Goal: Information Seeking & Learning: Learn about a topic

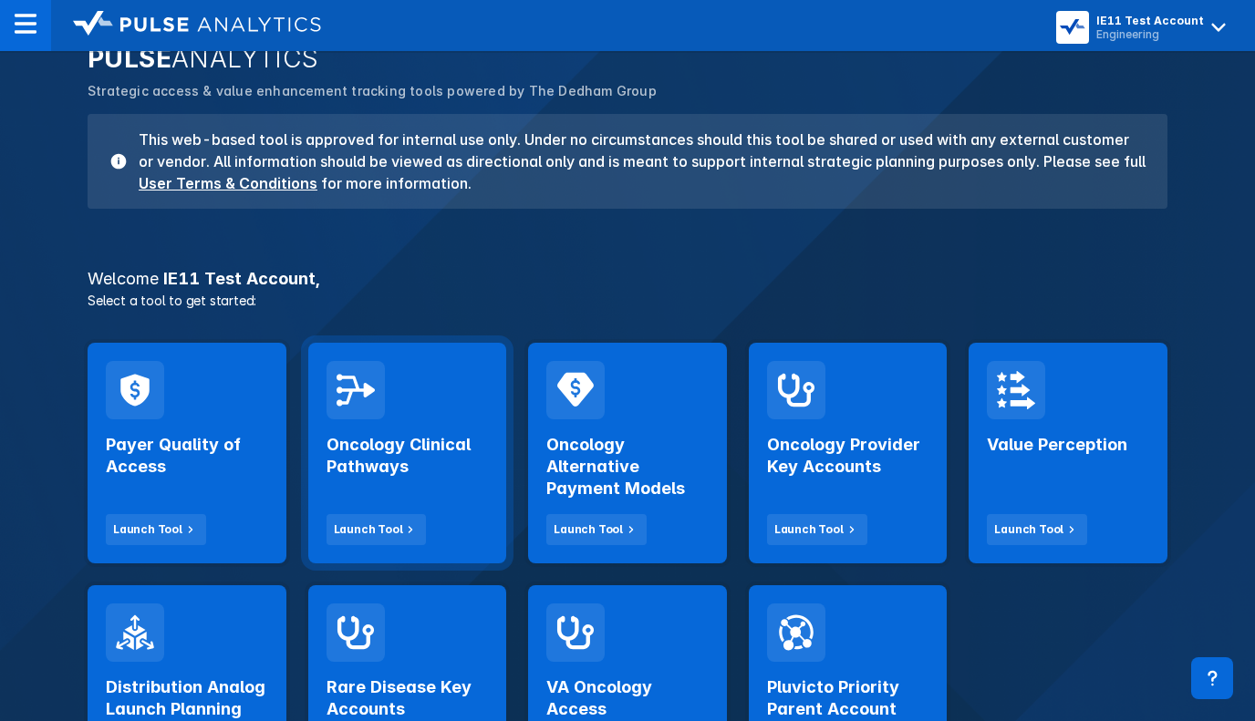
scroll to position [116, 0]
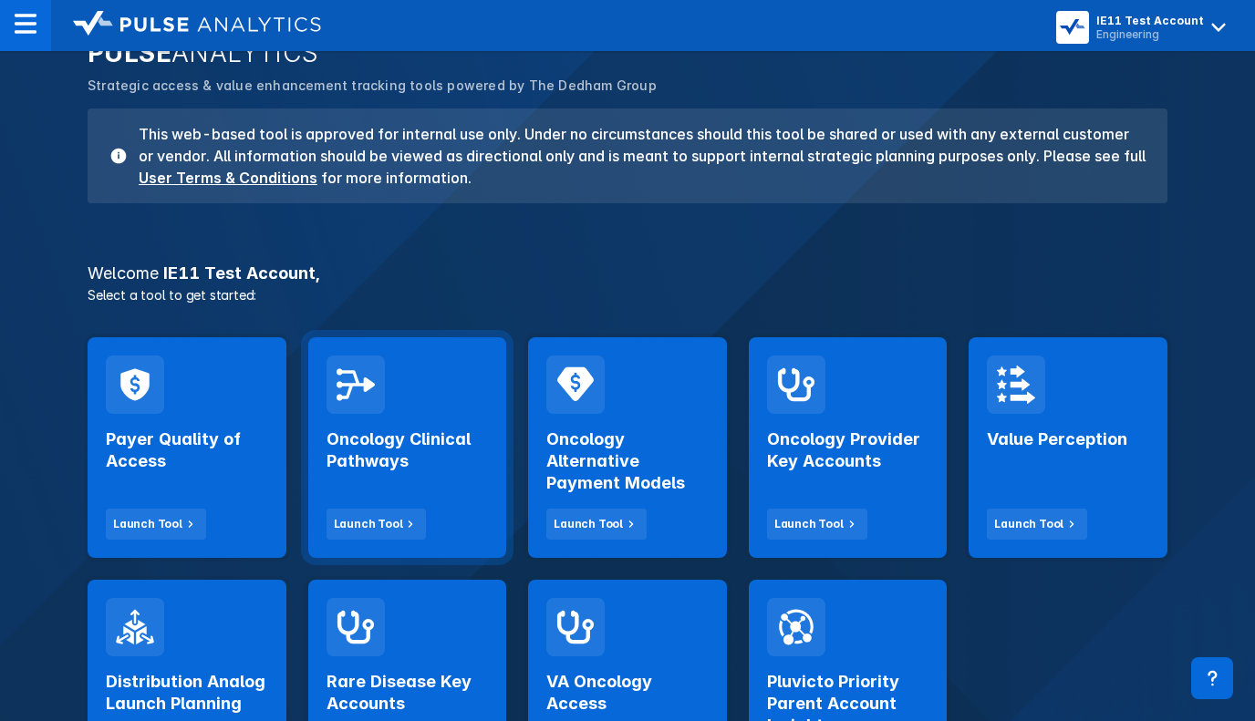
click at [373, 457] on h2 "Oncology Clinical Pathways" at bounding box center [407, 451] width 162 height 44
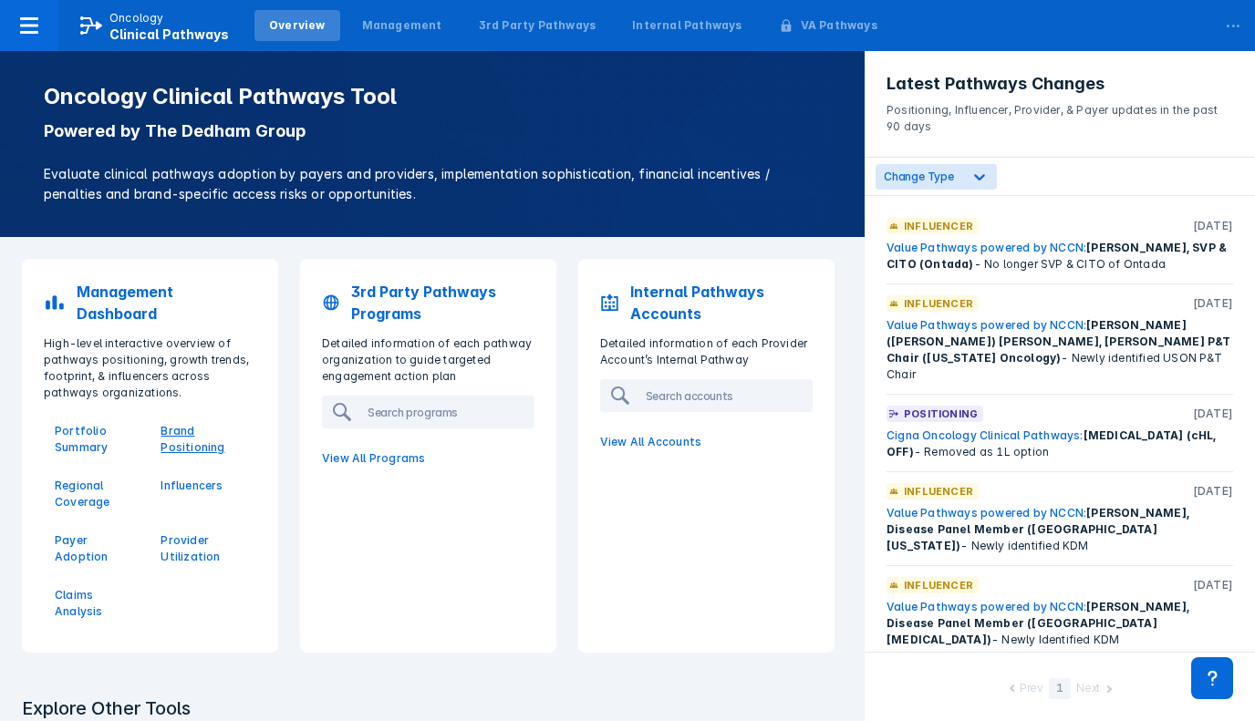
click at [193, 432] on p "Brand Positioning" at bounding box center [202, 439] width 84 height 33
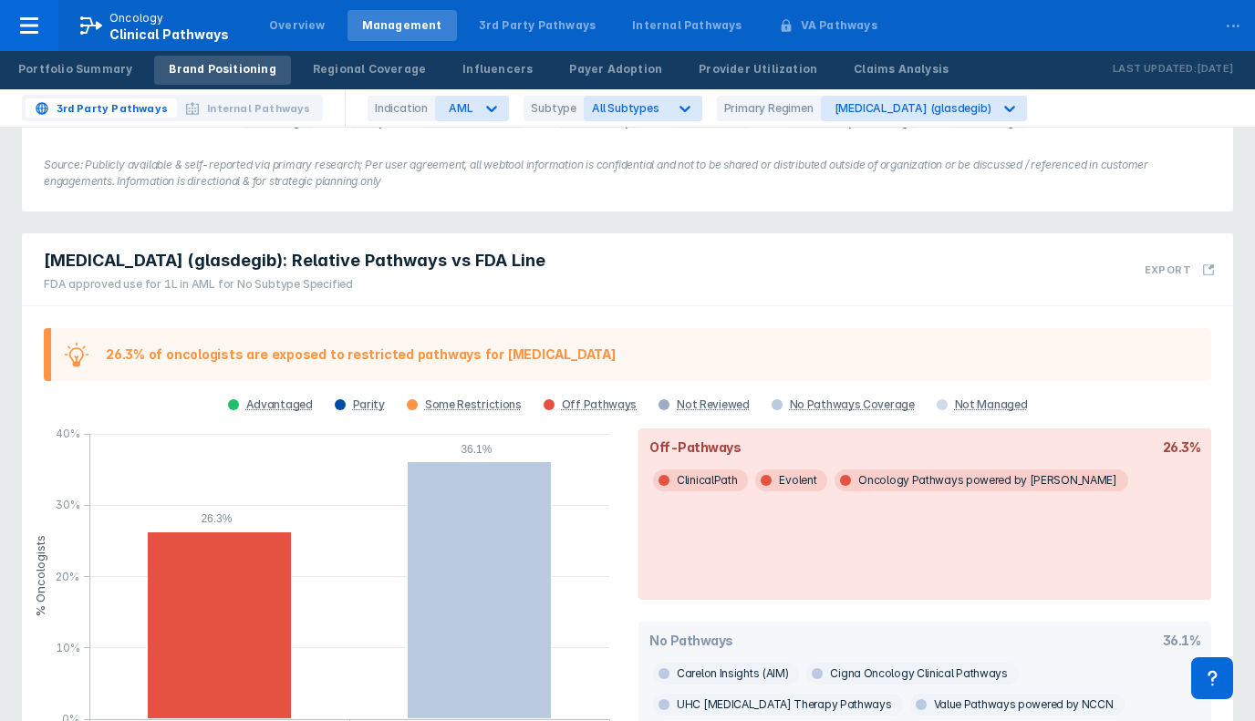
scroll to position [520, 0]
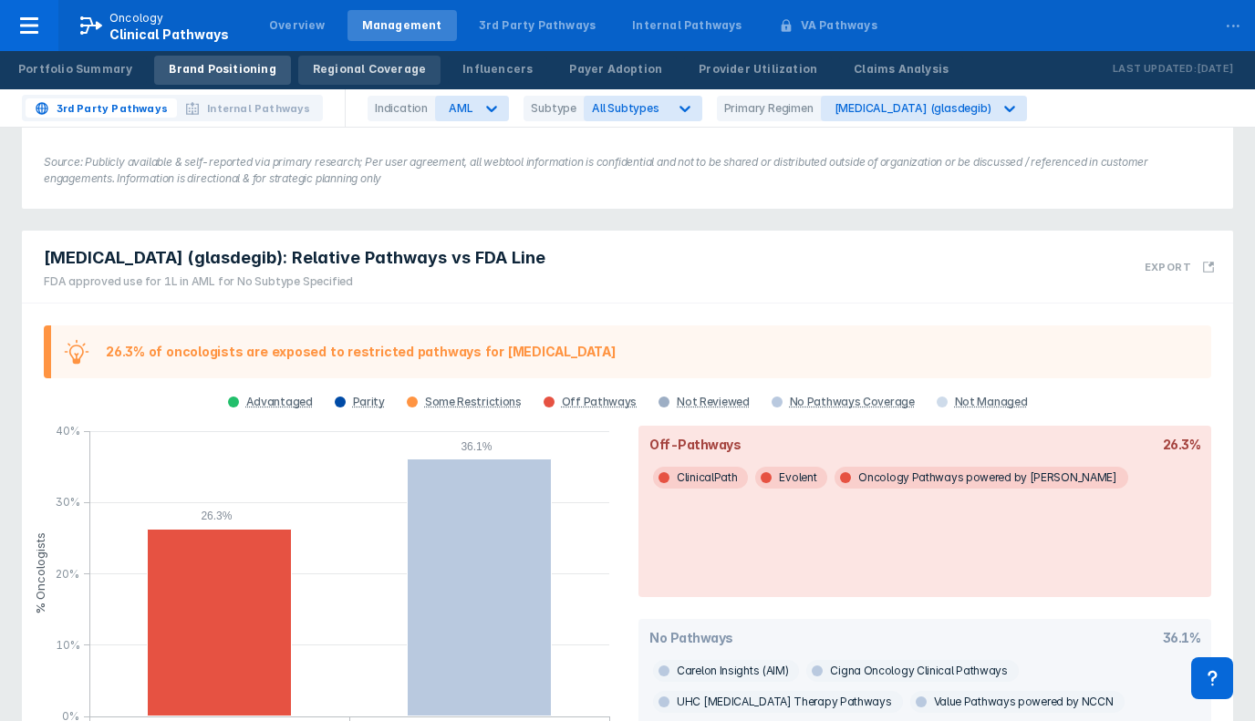
click at [313, 62] on div "Regional Coverage" at bounding box center [369, 69] width 113 height 16
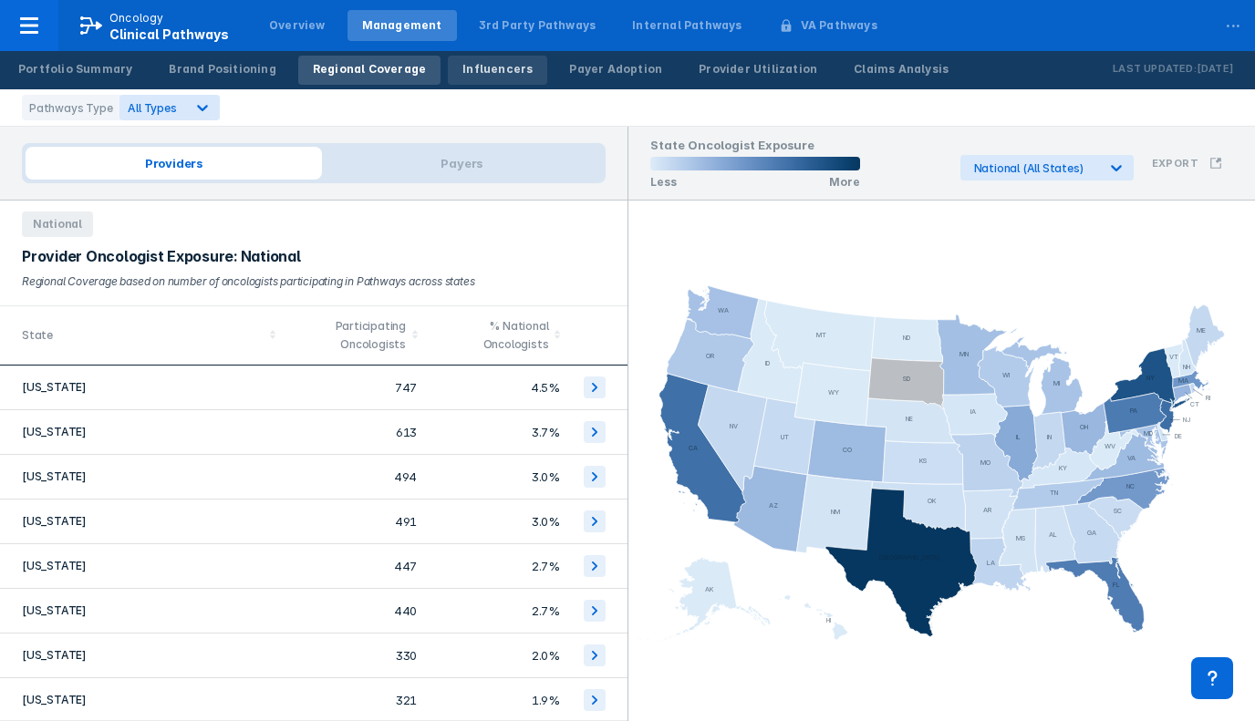
click at [470, 64] on div "Influencers" at bounding box center [497, 69] width 70 height 16
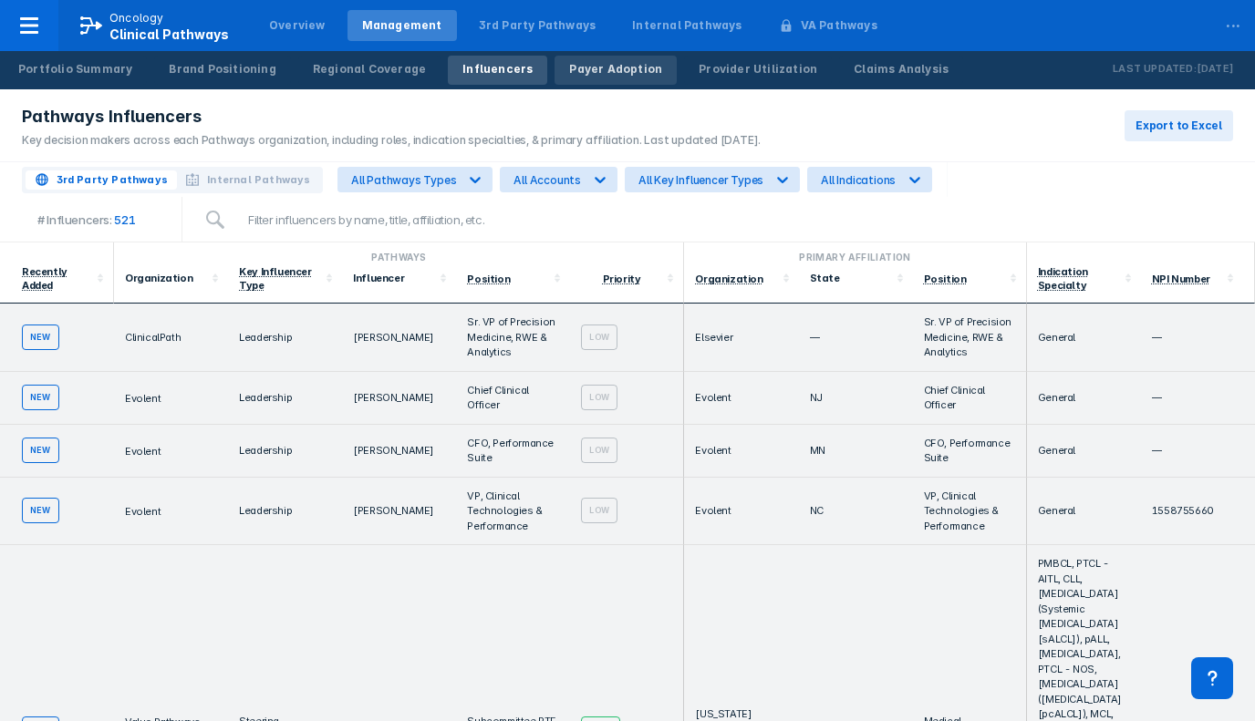
click at [606, 78] on link "Payer Adoption" at bounding box center [615, 70] width 122 height 29
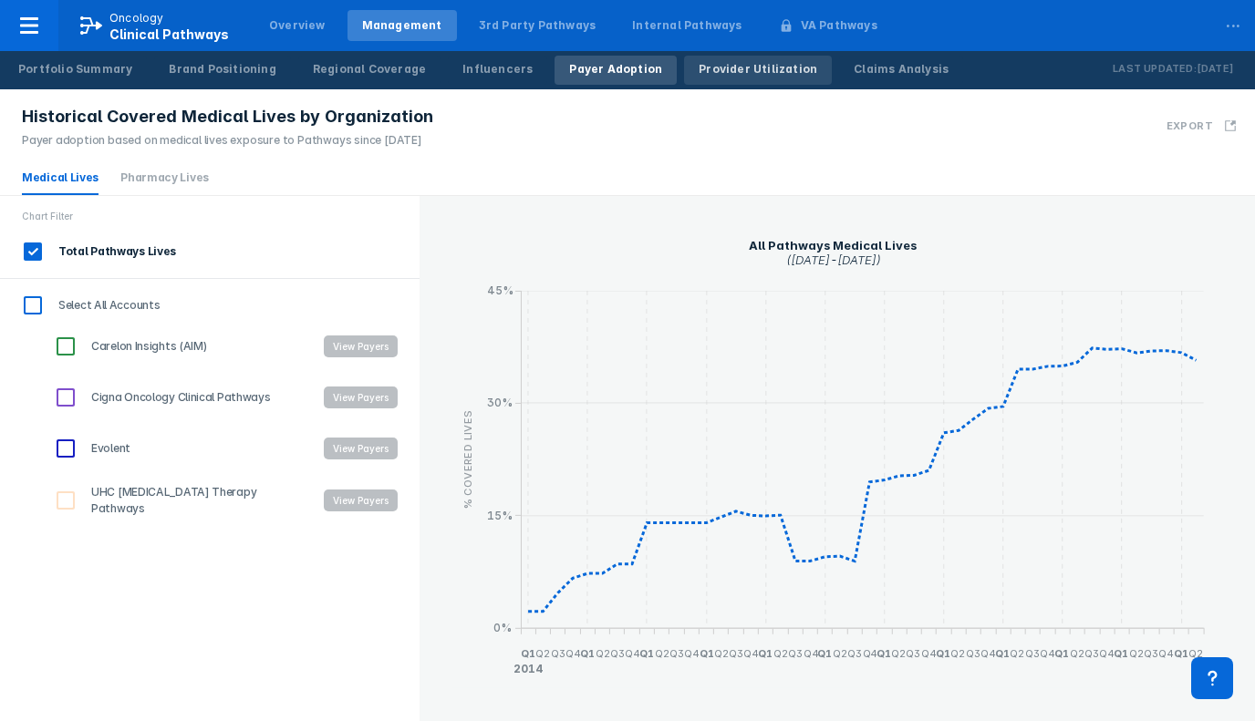
click at [684, 78] on link "Provider Utilization" at bounding box center [758, 70] width 148 height 29
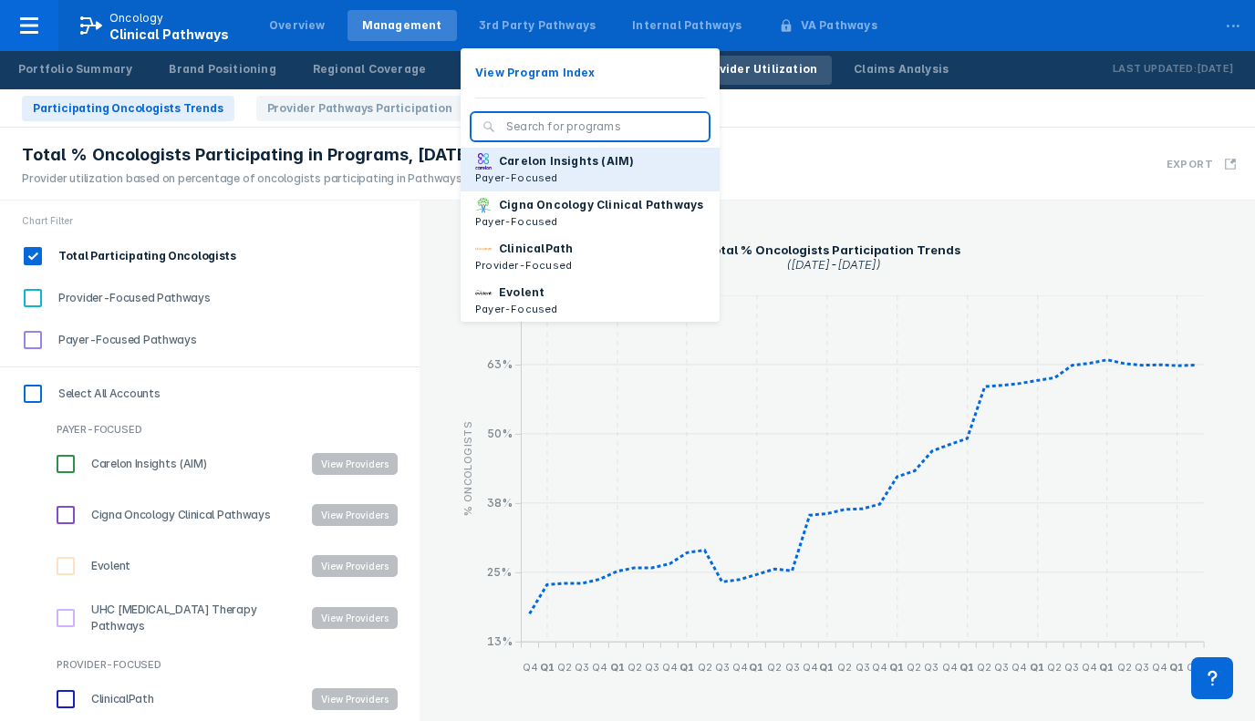
click at [540, 164] on p "Carelon Insights (AIM)" at bounding box center [566, 161] width 135 height 16
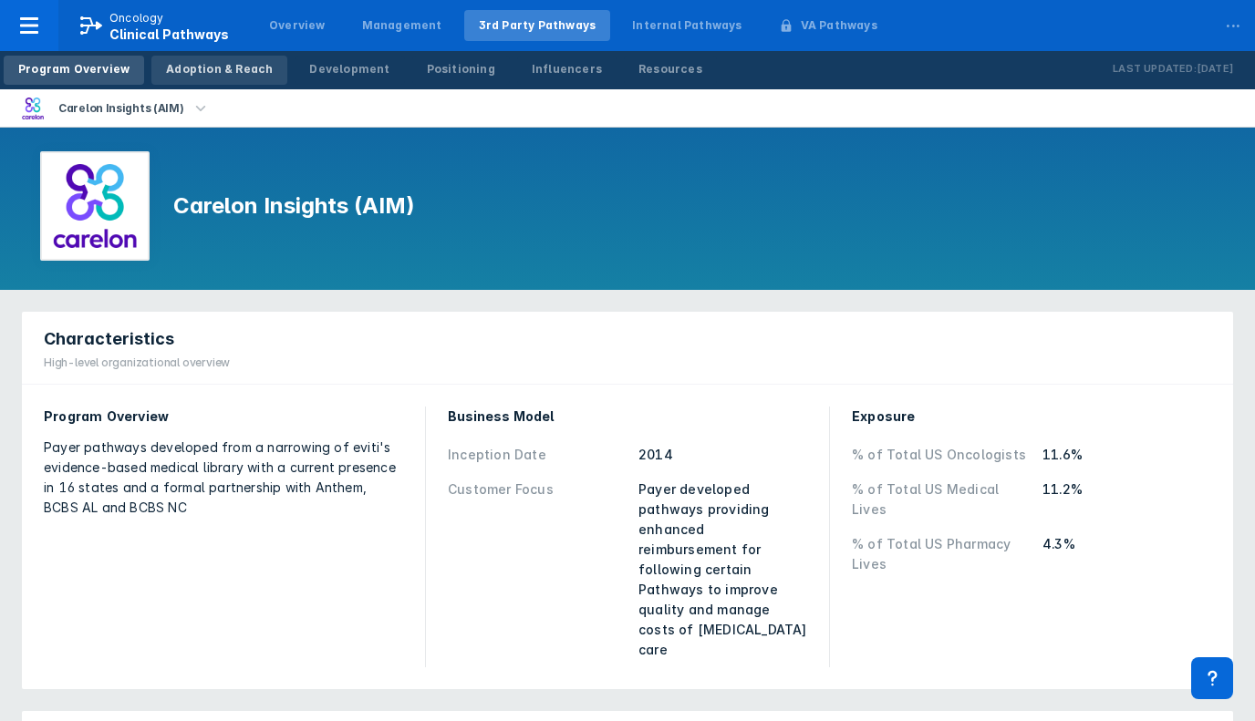
click at [227, 71] on div "Adoption & Reach" at bounding box center [219, 69] width 107 height 16
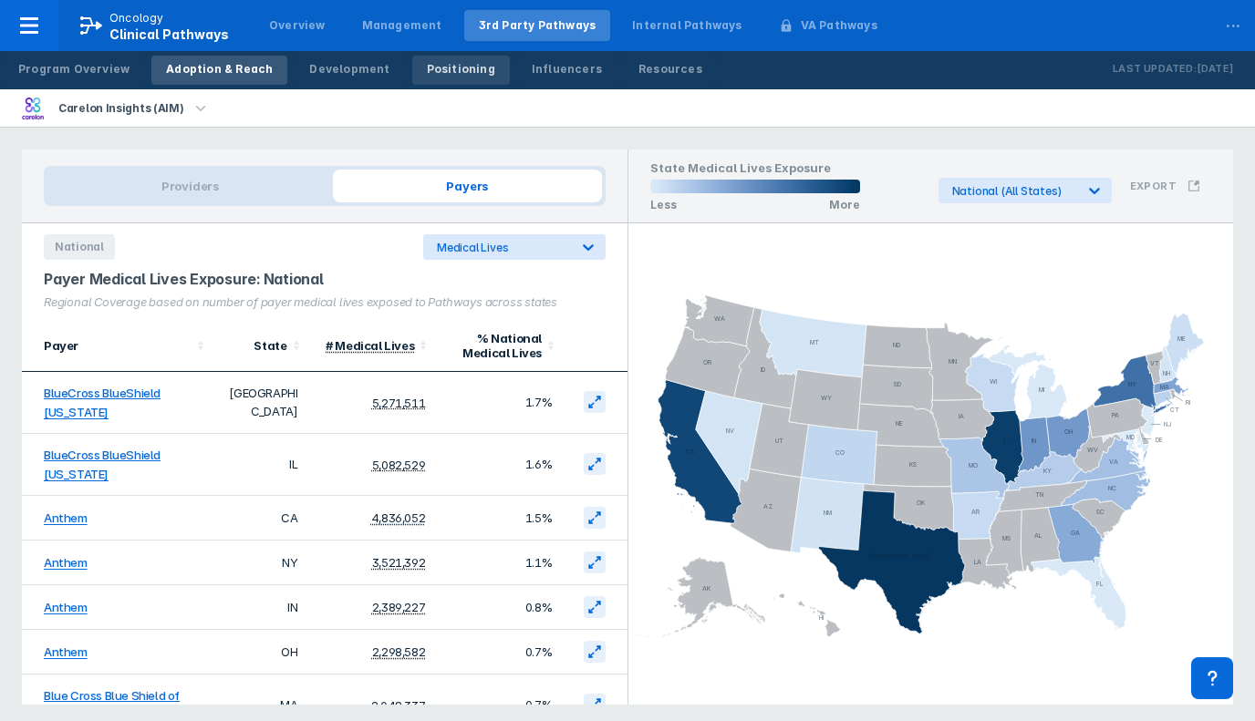
click at [435, 77] on div "Positioning" at bounding box center [461, 69] width 68 height 16
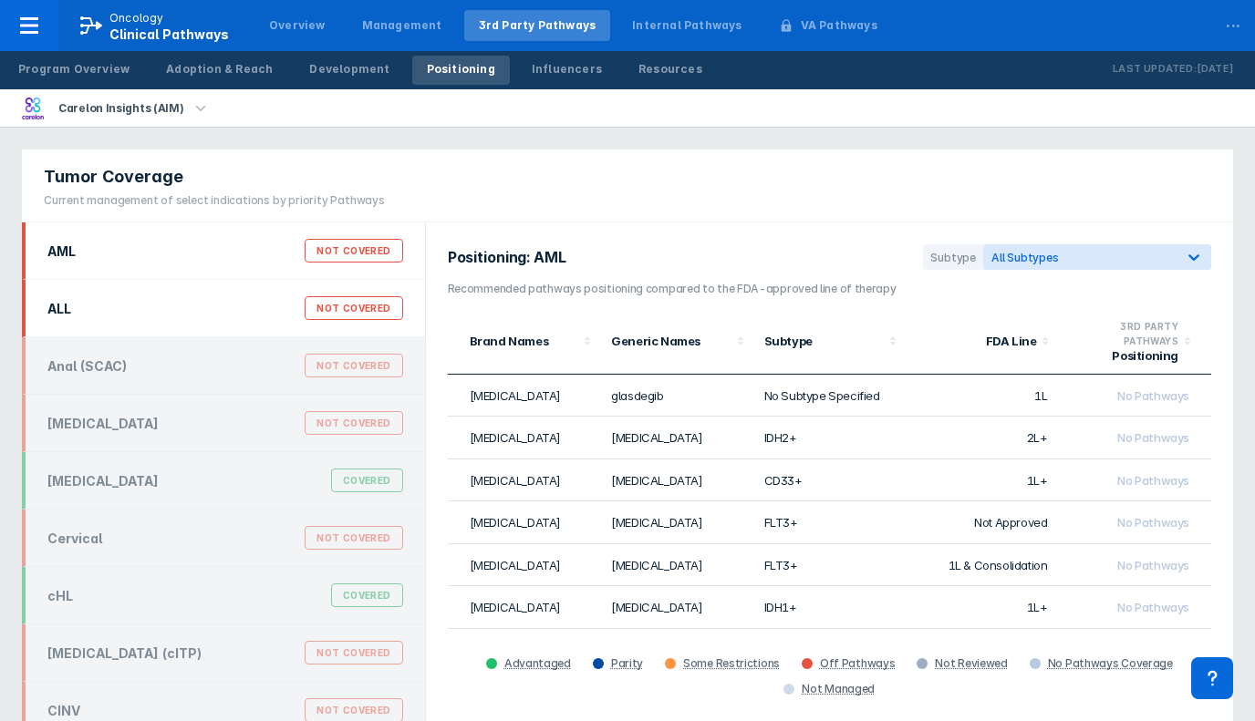
click at [252, 325] on div "ALL Not Covered" at bounding box center [225, 308] width 378 height 35
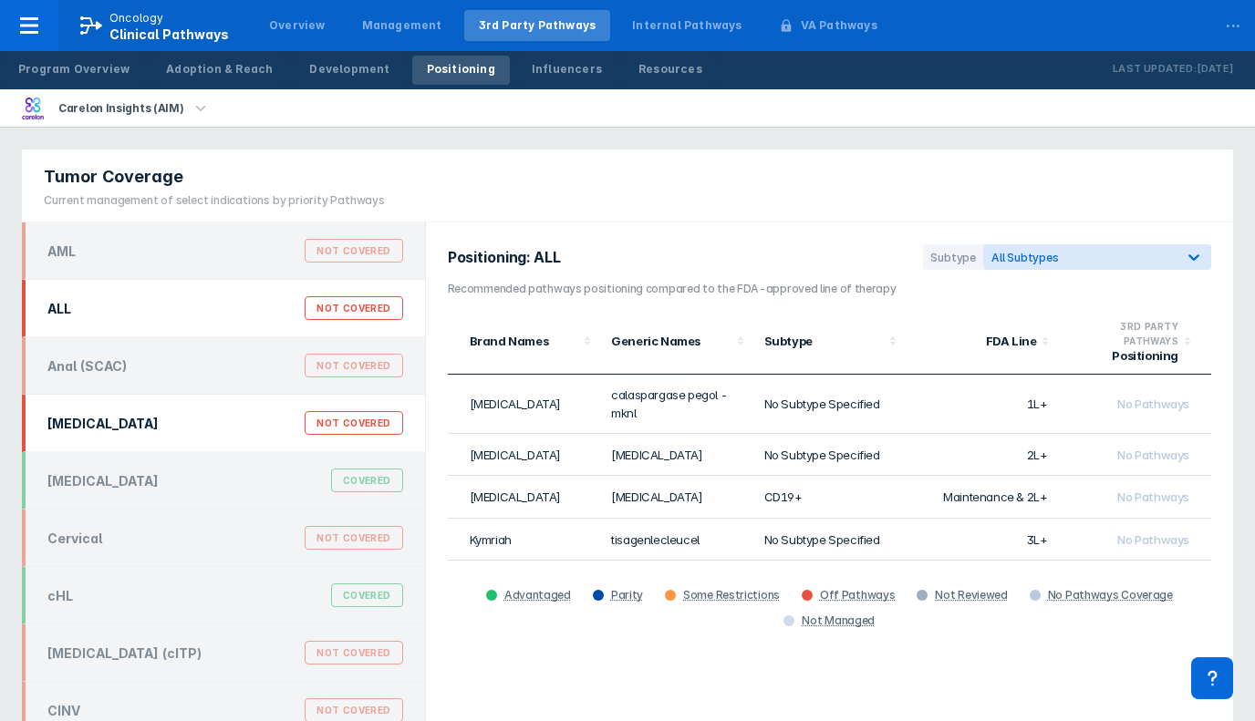
click at [248, 395] on div "[MEDICAL_DATA] Not Covered" at bounding box center [223, 423] width 403 height 57
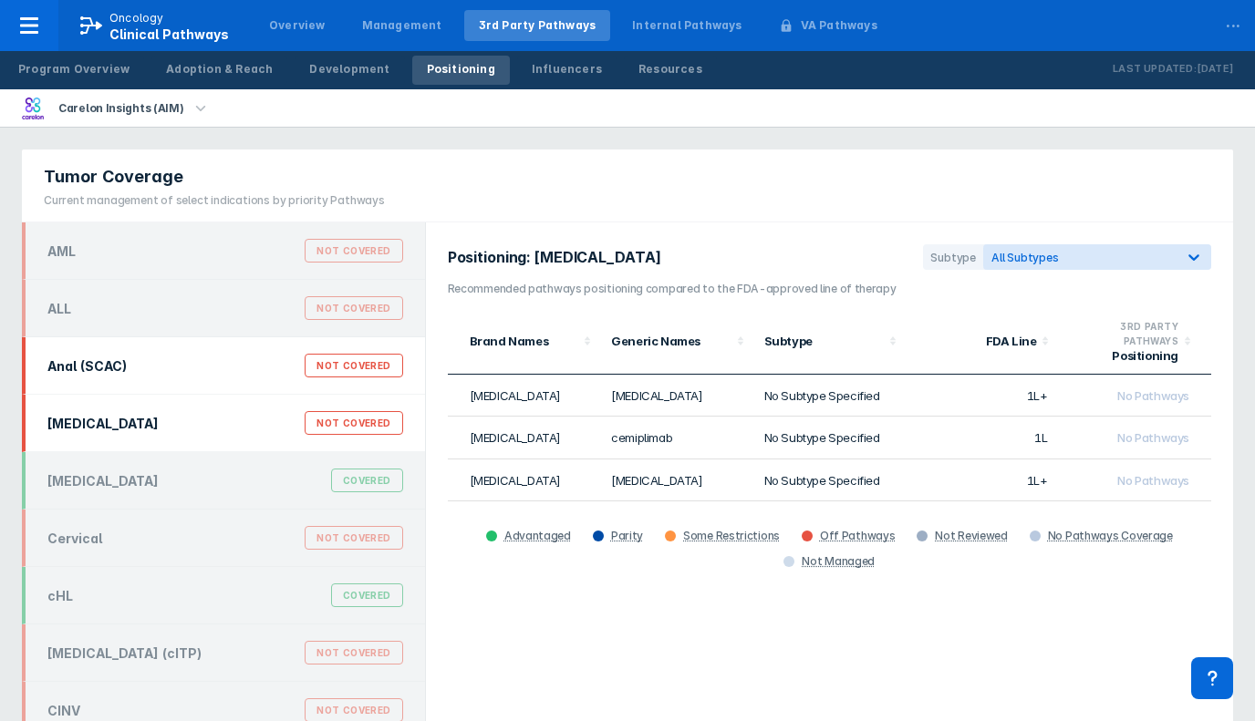
click at [249, 361] on div "Anal (SCAC) Not Covered" at bounding box center [225, 365] width 378 height 35
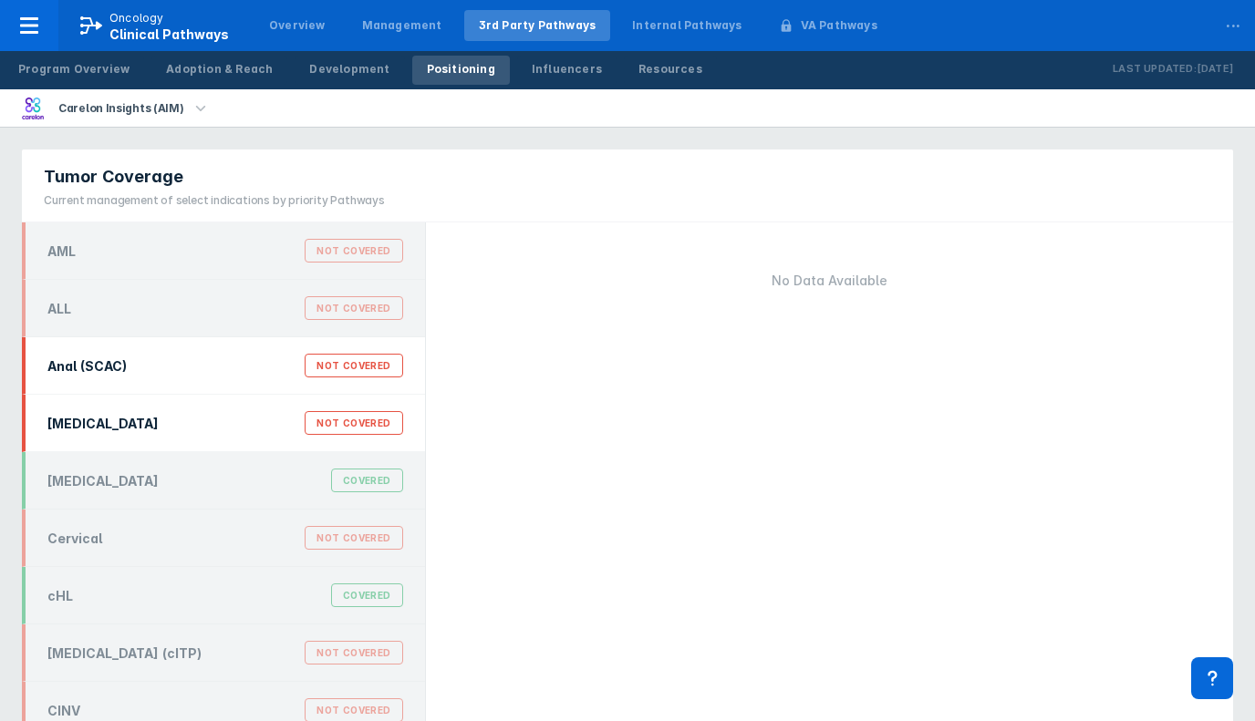
click at [246, 436] on div "[MEDICAL_DATA] Not Covered" at bounding box center [225, 423] width 378 height 35
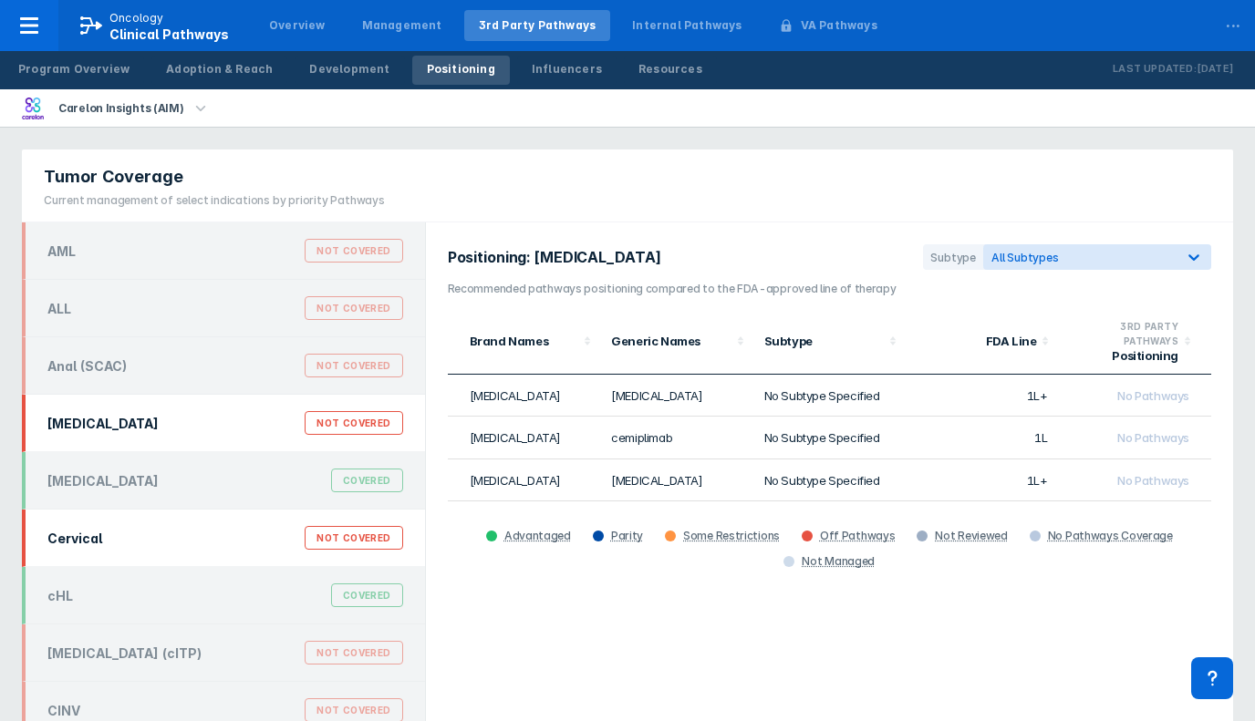
click at [139, 545] on div "Cervical Not Covered" at bounding box center [225, 538] width 378 height 35
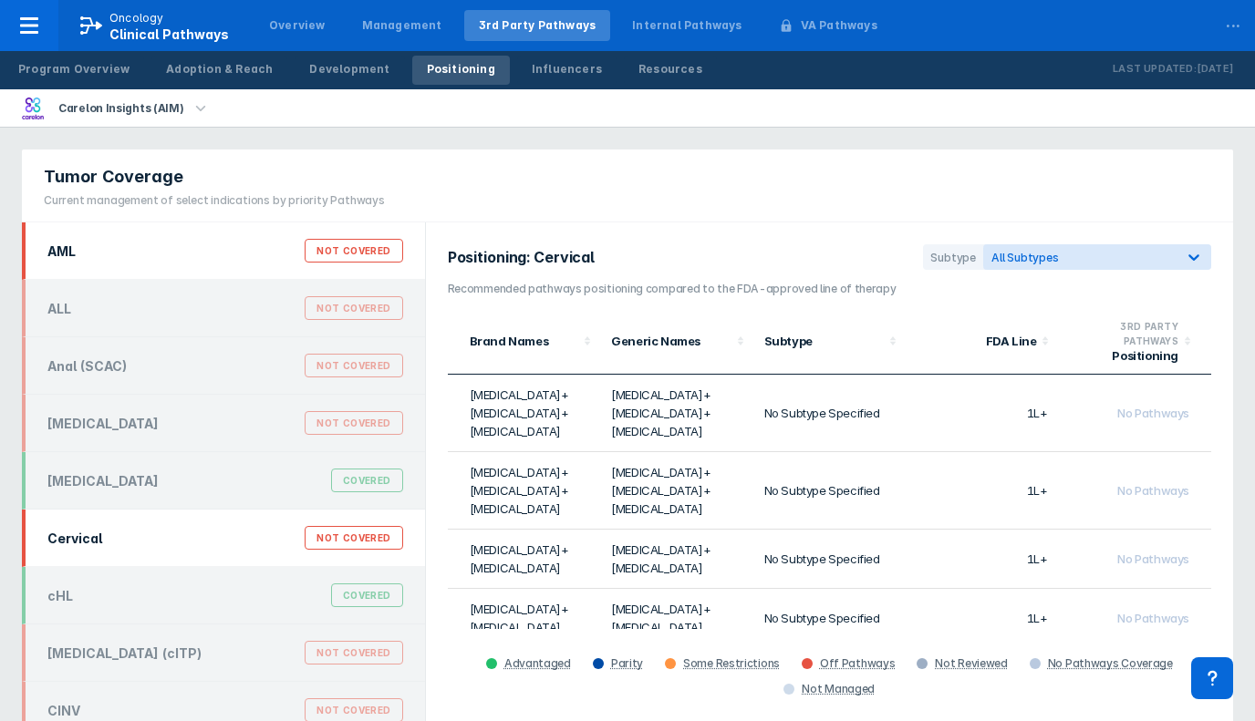
click at [186, 254] on div "AML Not Covered" at bounding box center [225, 250] width 378 height 35
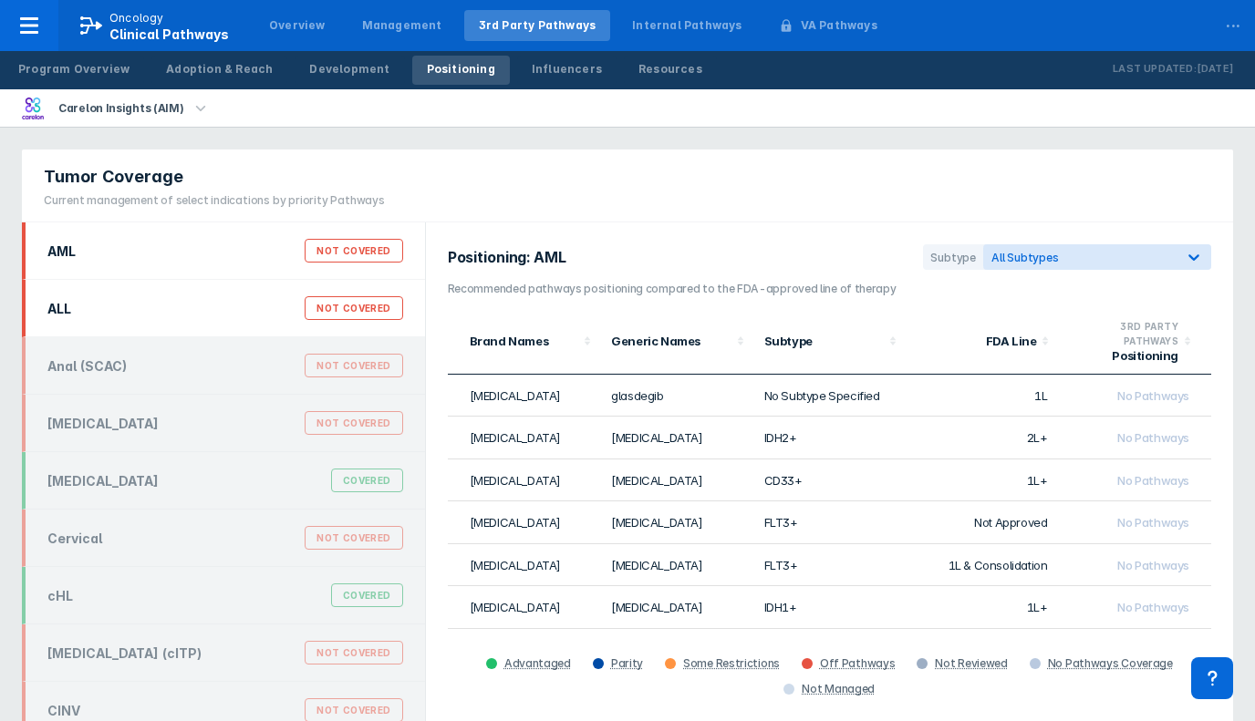
click at [178, 309] on div "ALL Not Covered" at bounding box center [225, 308] width 378 height 35
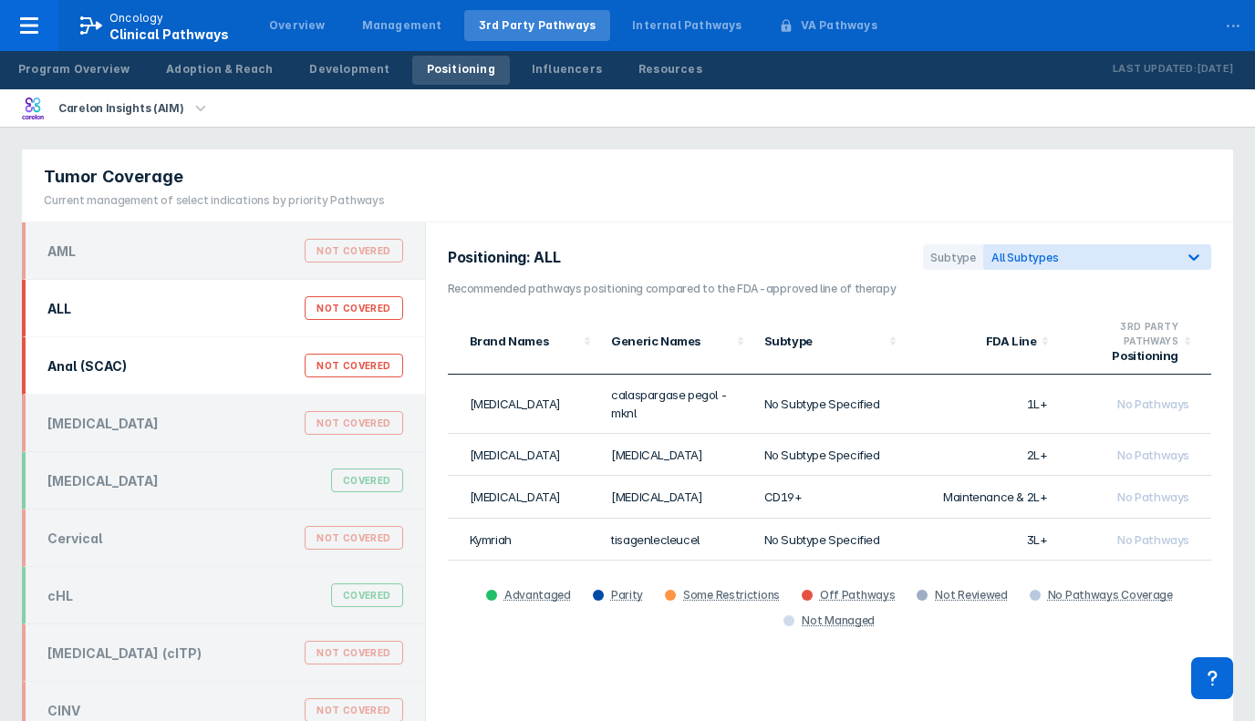
click at [177, 338] on div "Anal (SCAC) Not Covered" at bounding box center [223, 365] width 403 height 57
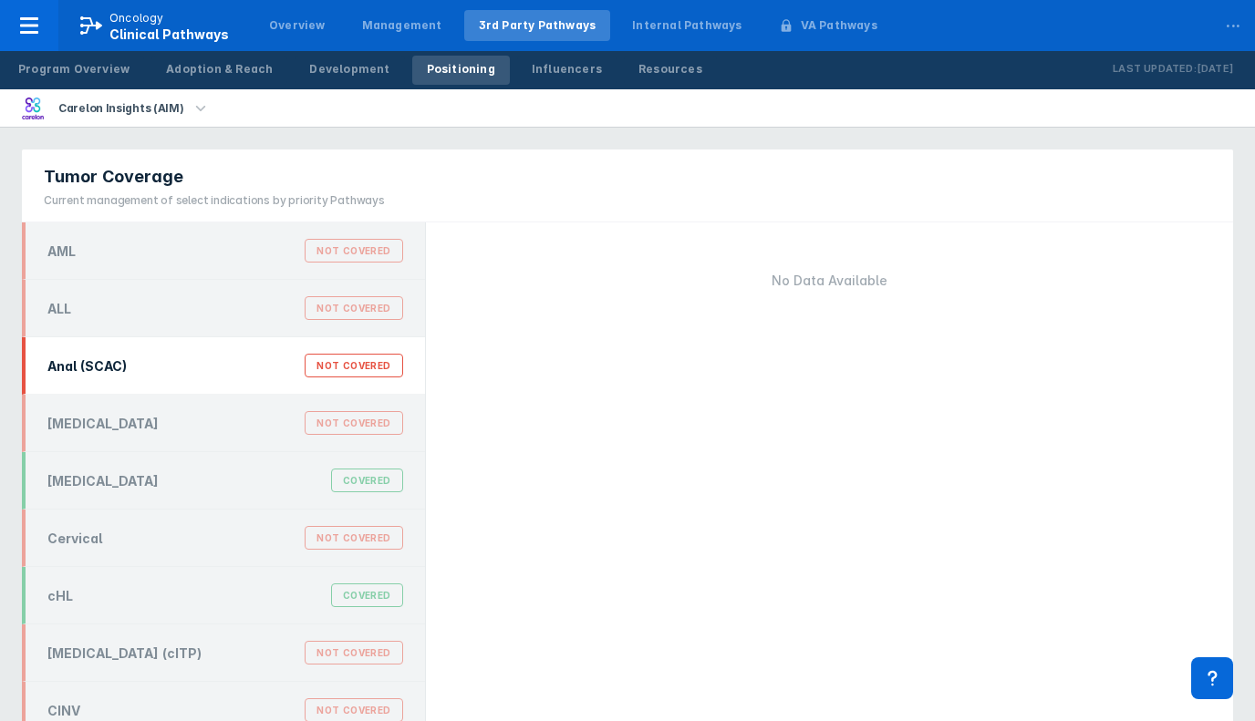
click at [172, 390] on div "Anal (SCAC) Not Covered" at bounding box center [223, 365] width 403 height 57
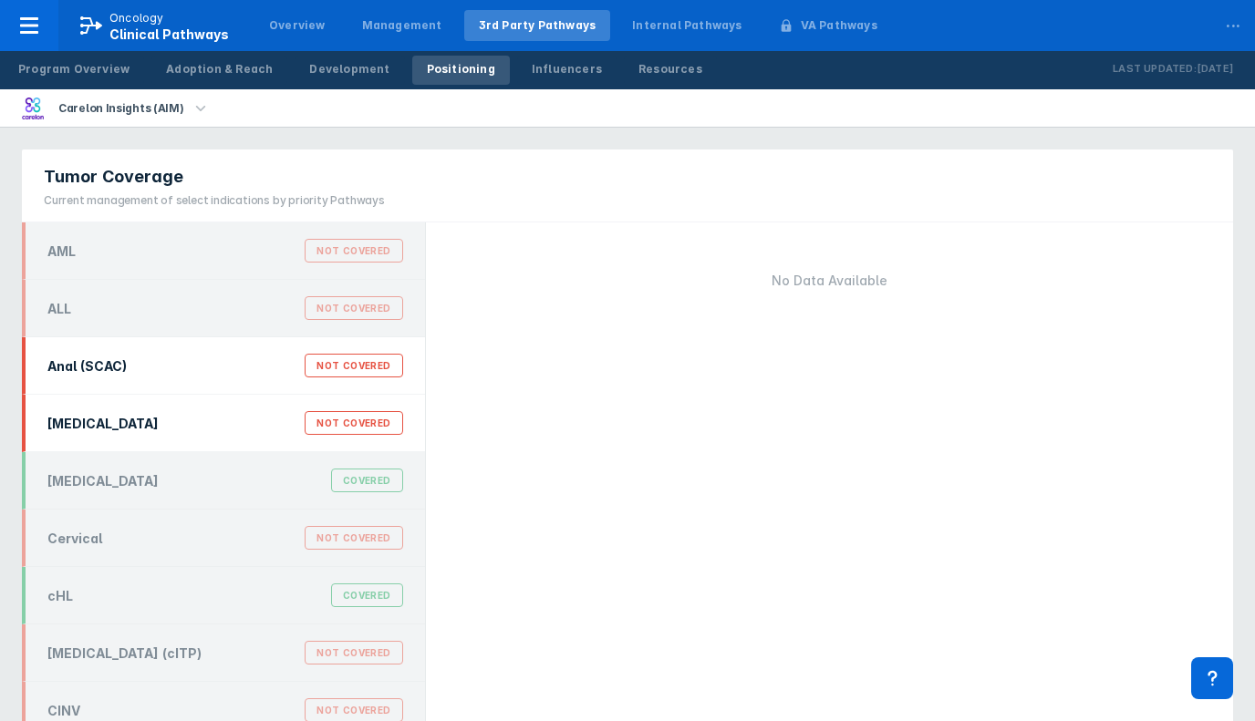
click at [171, 440] on div "[MEDICAL_DATA] Not Covered" at bounding box center [223, 423] width 403 height 57
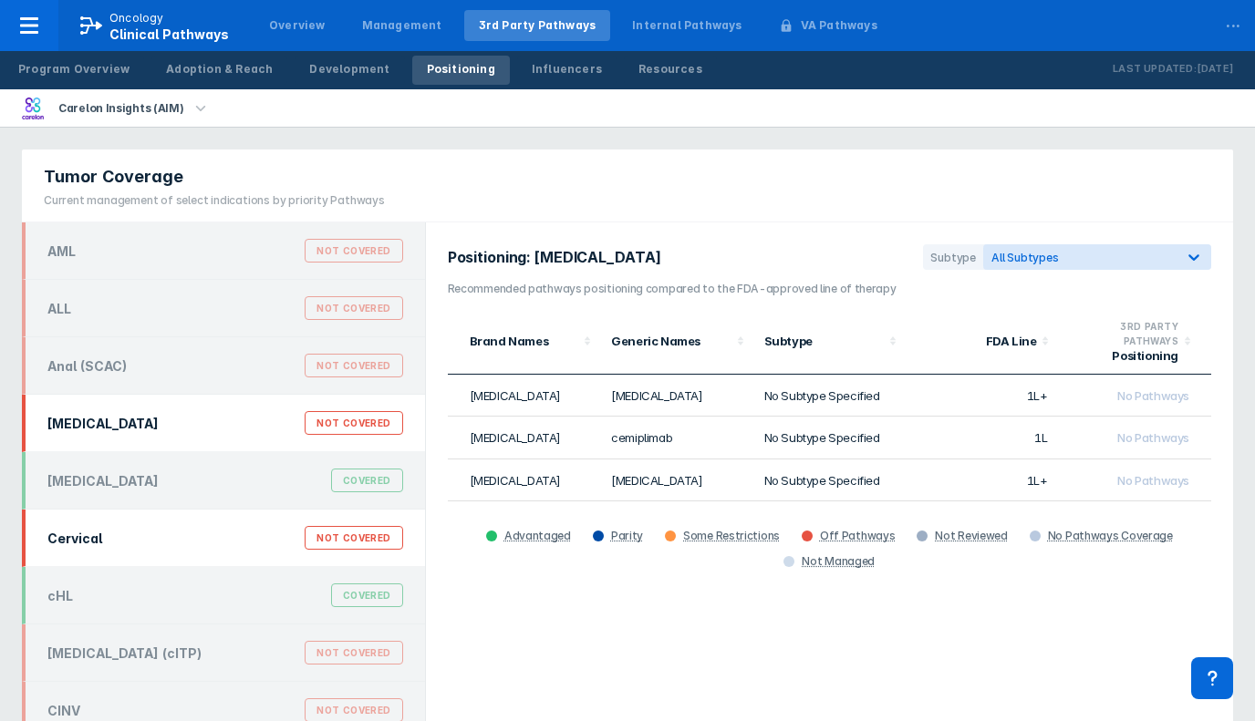
click at [167, 511] on div "Cervical Not Covered" at bounding box center [223, 538] width 403 height 57
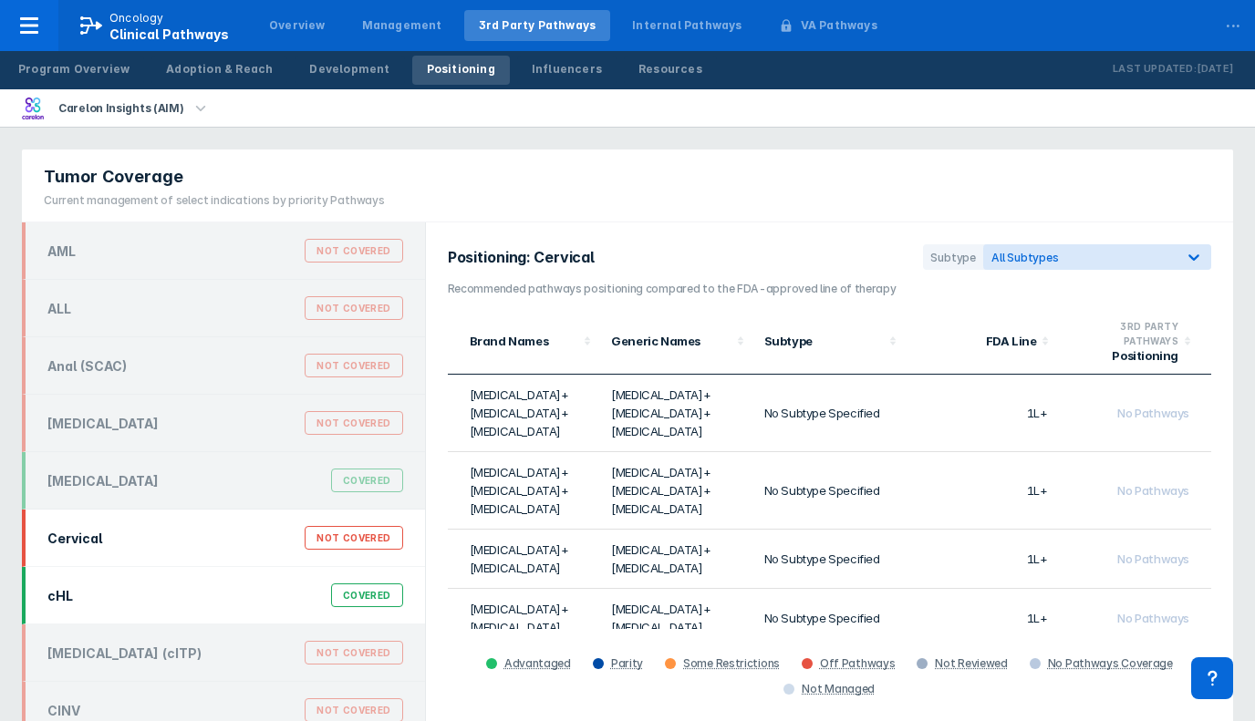
click at [168, 586] on div "cHL Covered" at bounding box center [225, 595] width 378 height 35
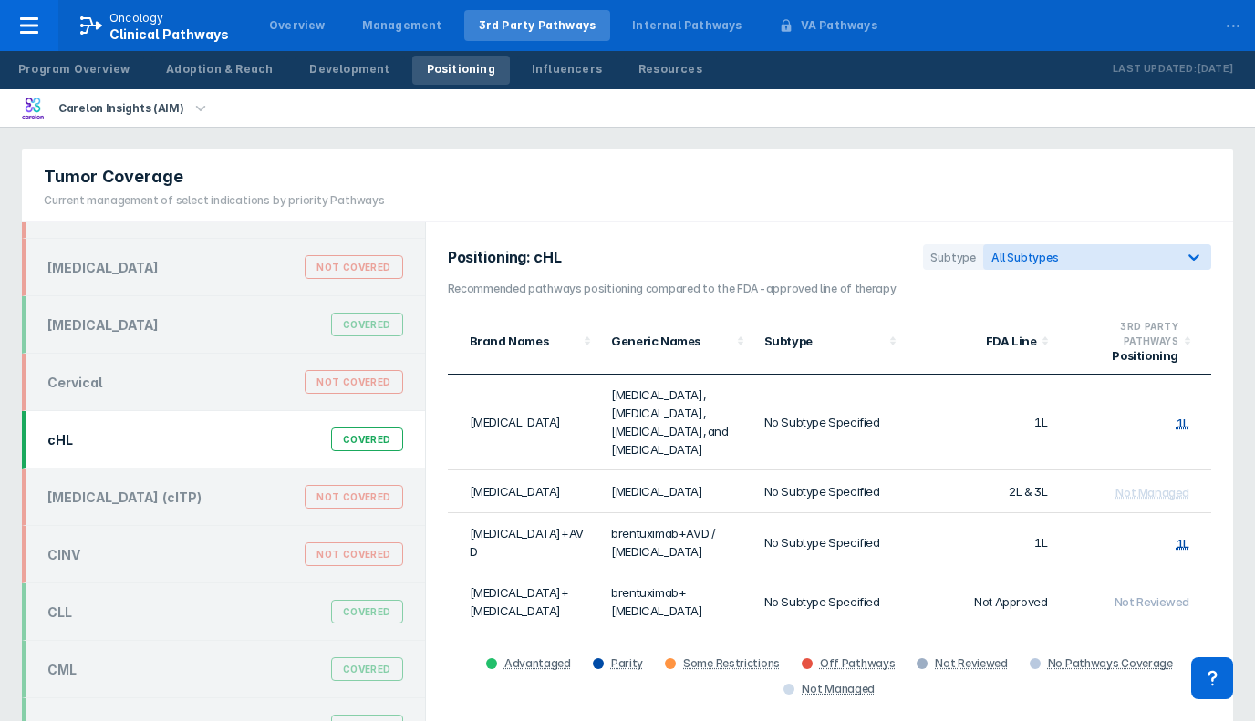
scroll to position [202, 0]
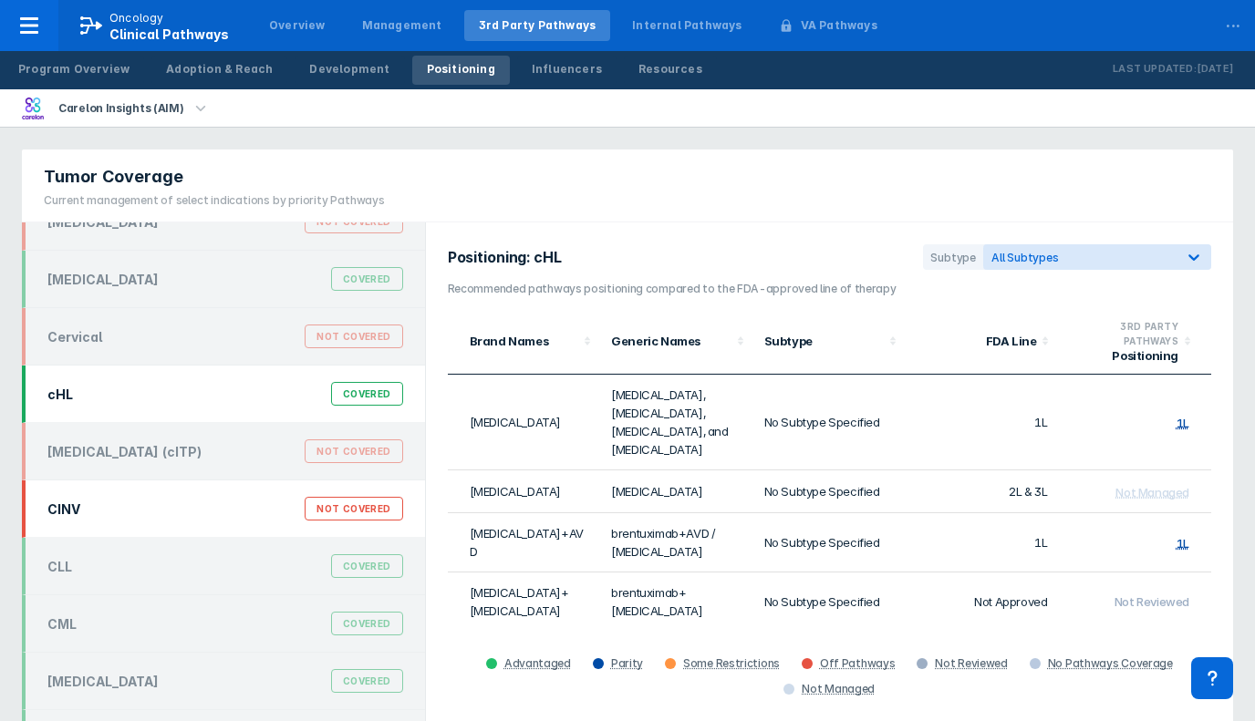
click at [150, 536] on div "CINV Not Covered" at bounding box center [223, 509] width 403 height 57
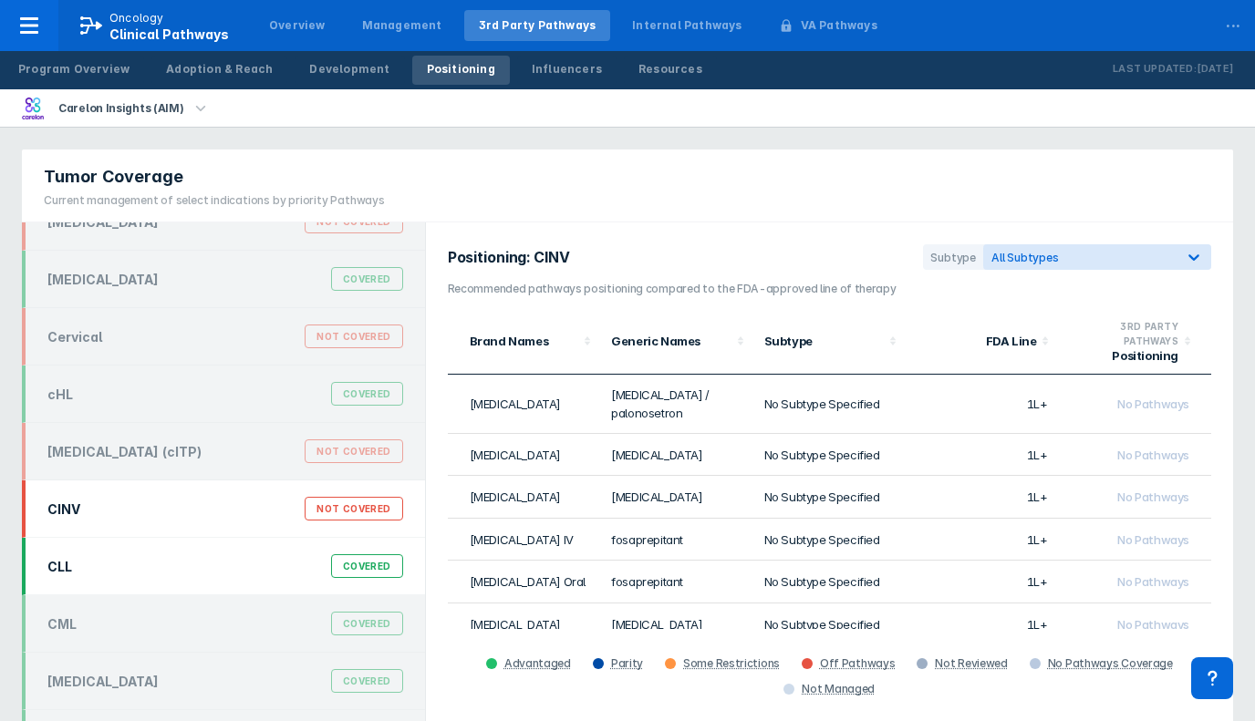
click at [149, 584] on div "CLL Covered" at bounding box center [225, 566] width 378 height 35
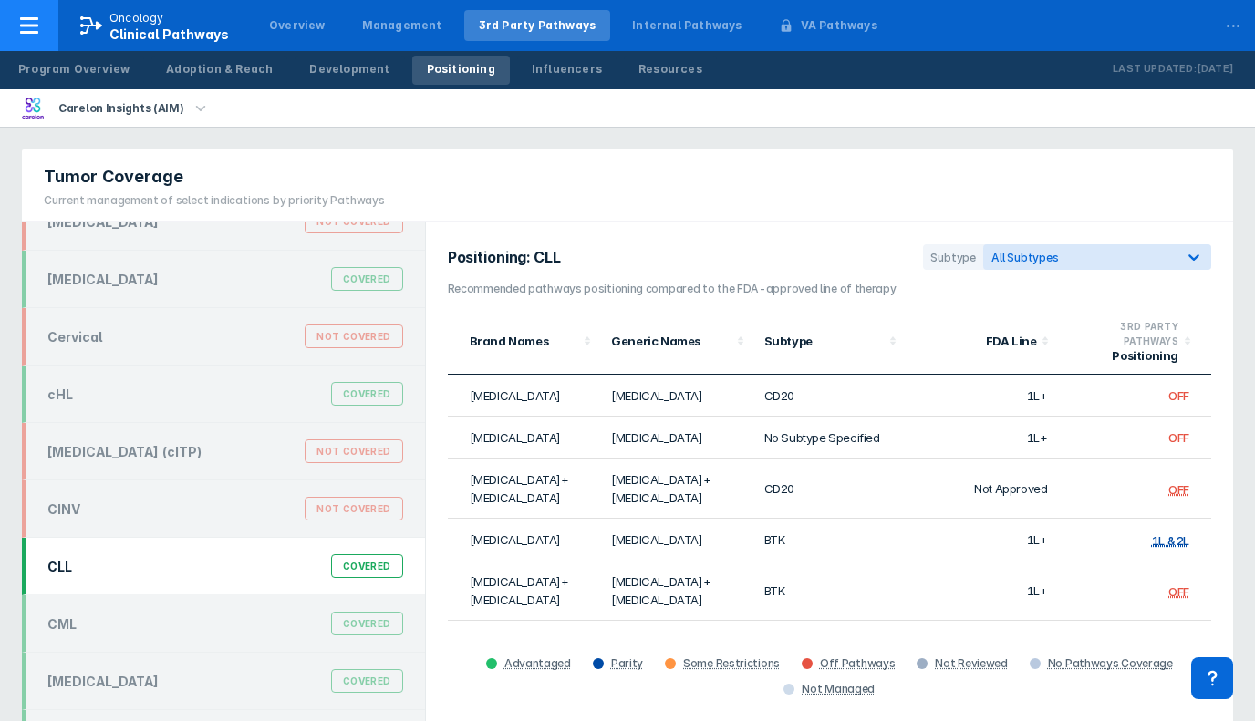
click at [31, 26] on icon at bounding box center [29, 26] width 22 height 22
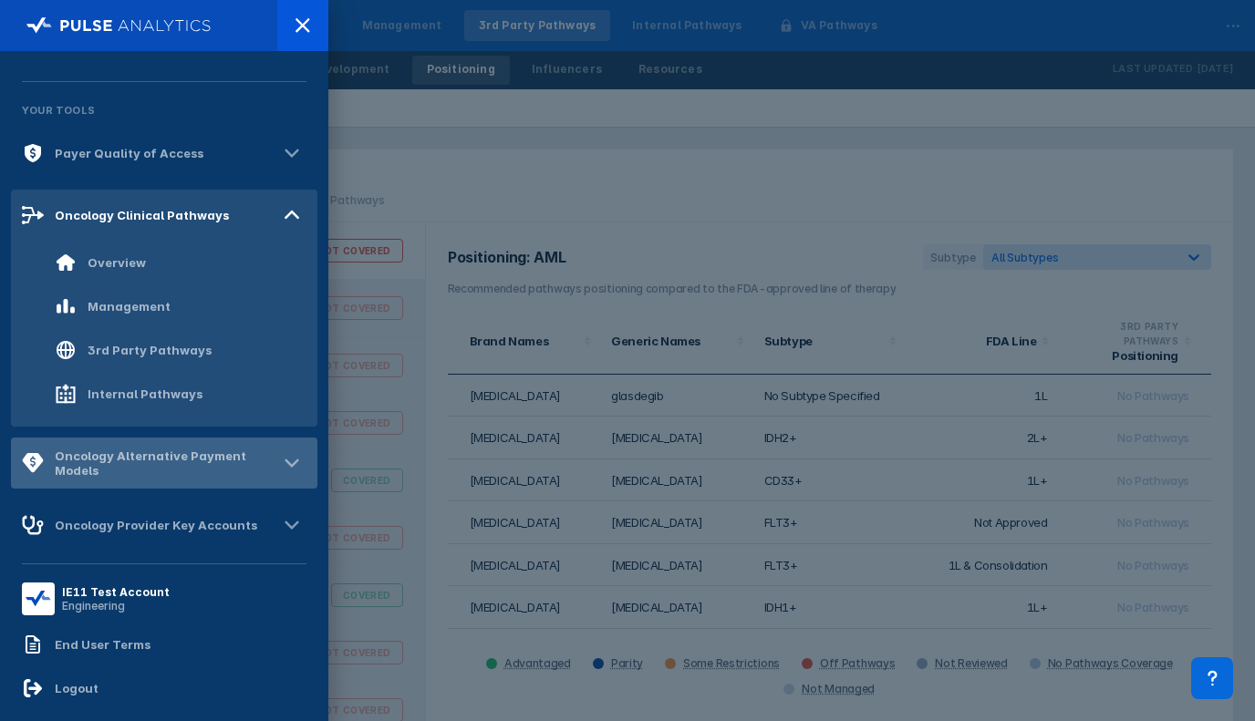
scroll to position [0, 0]
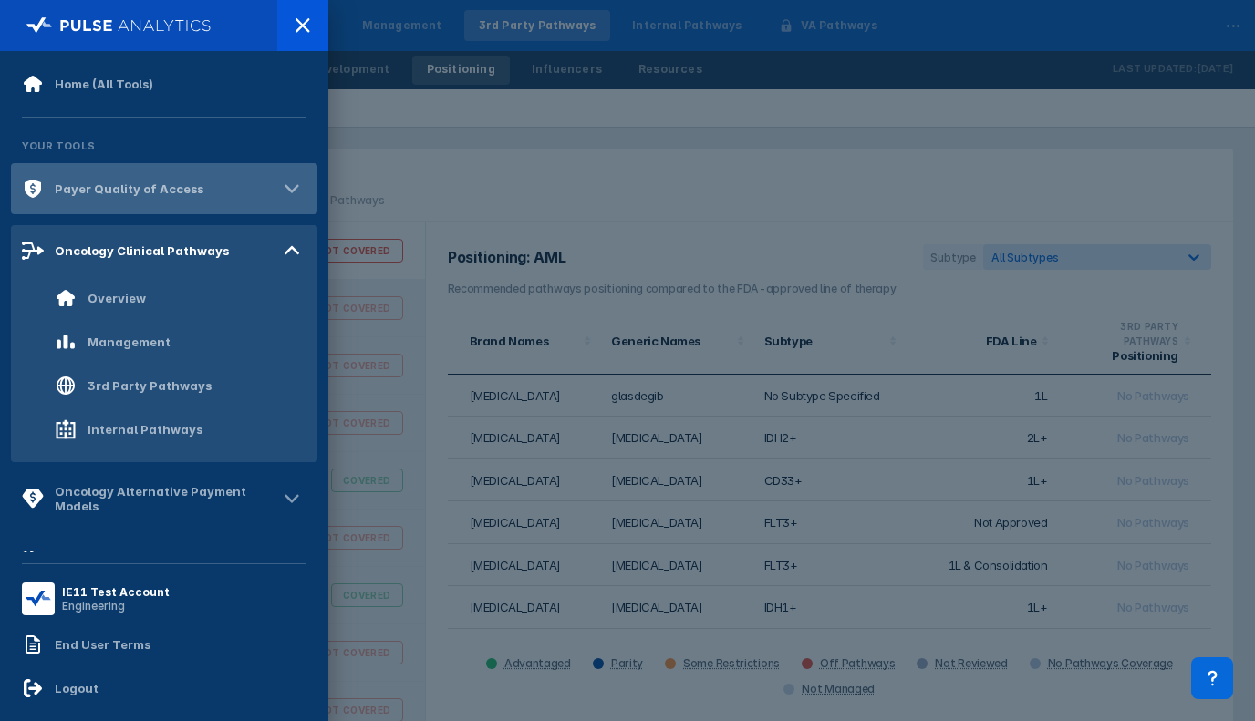
click at [120, 187] on div "Payer Quality of Access" at bounding box center [129, 188] width 149 height 15
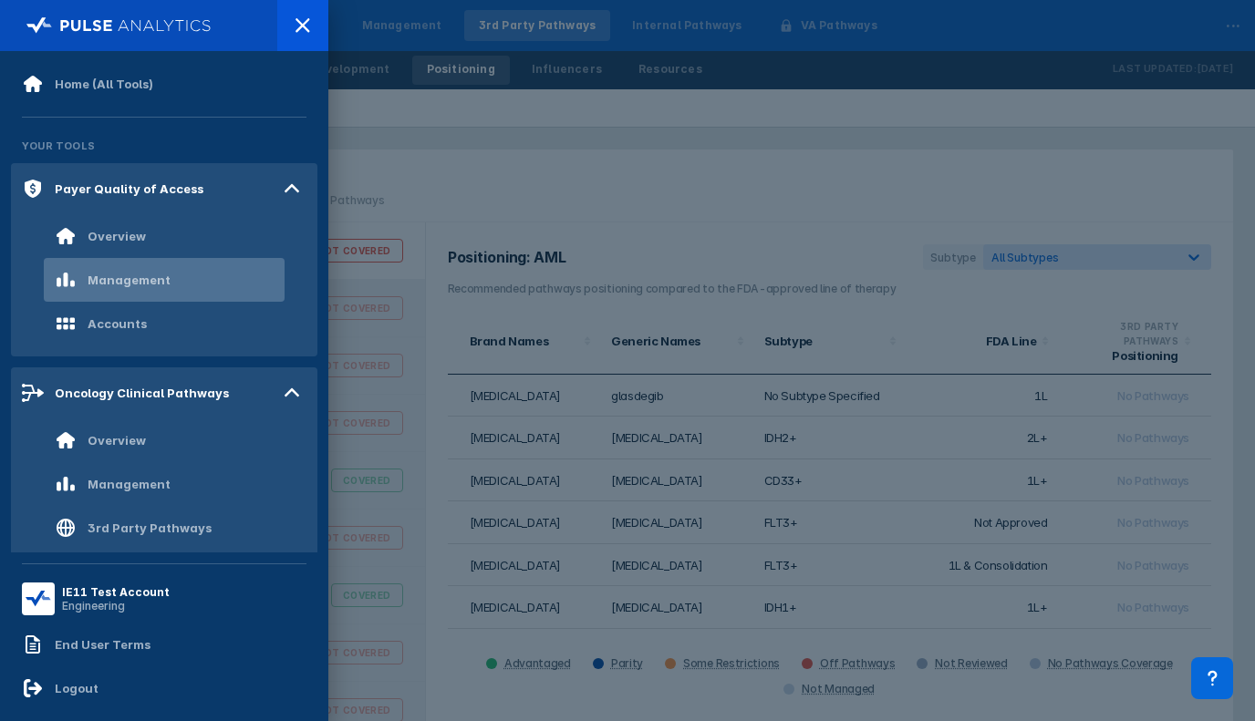
click at [115, 282] on div "Management" at bounding box center [129, 280] width 83 height 15
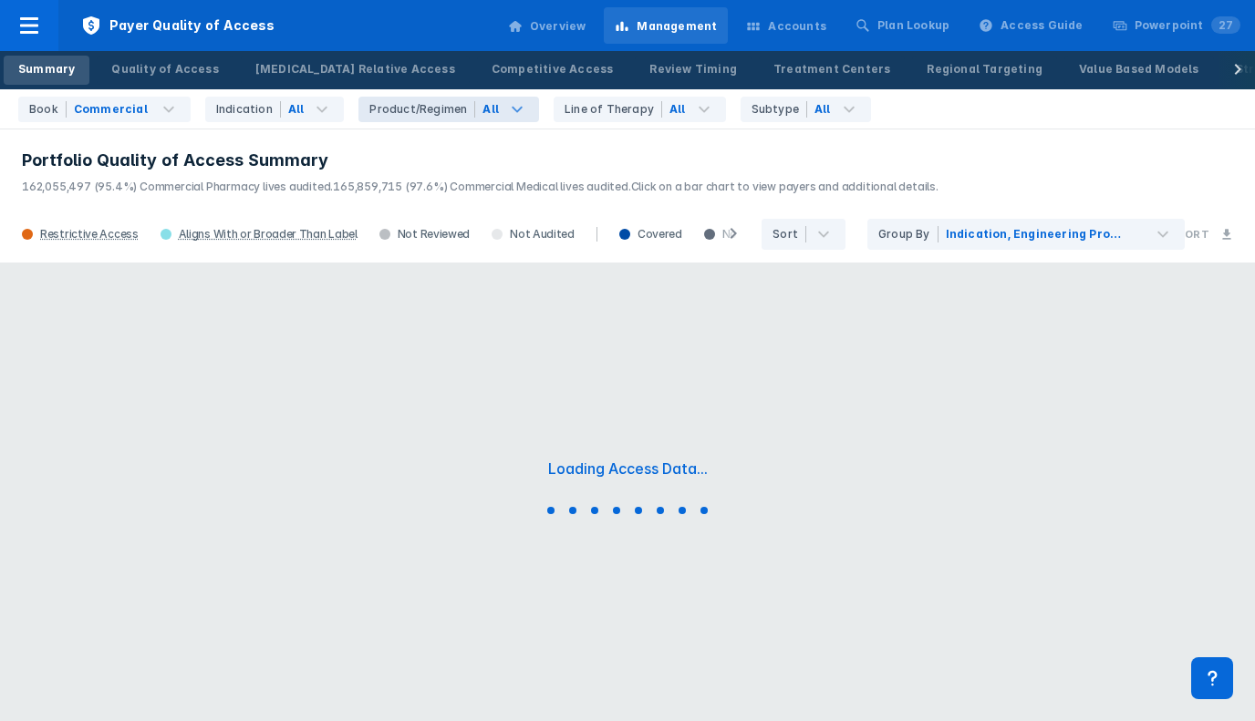
click at [506, 116] on icon at bounding box center [517, 109] width 22 height 22
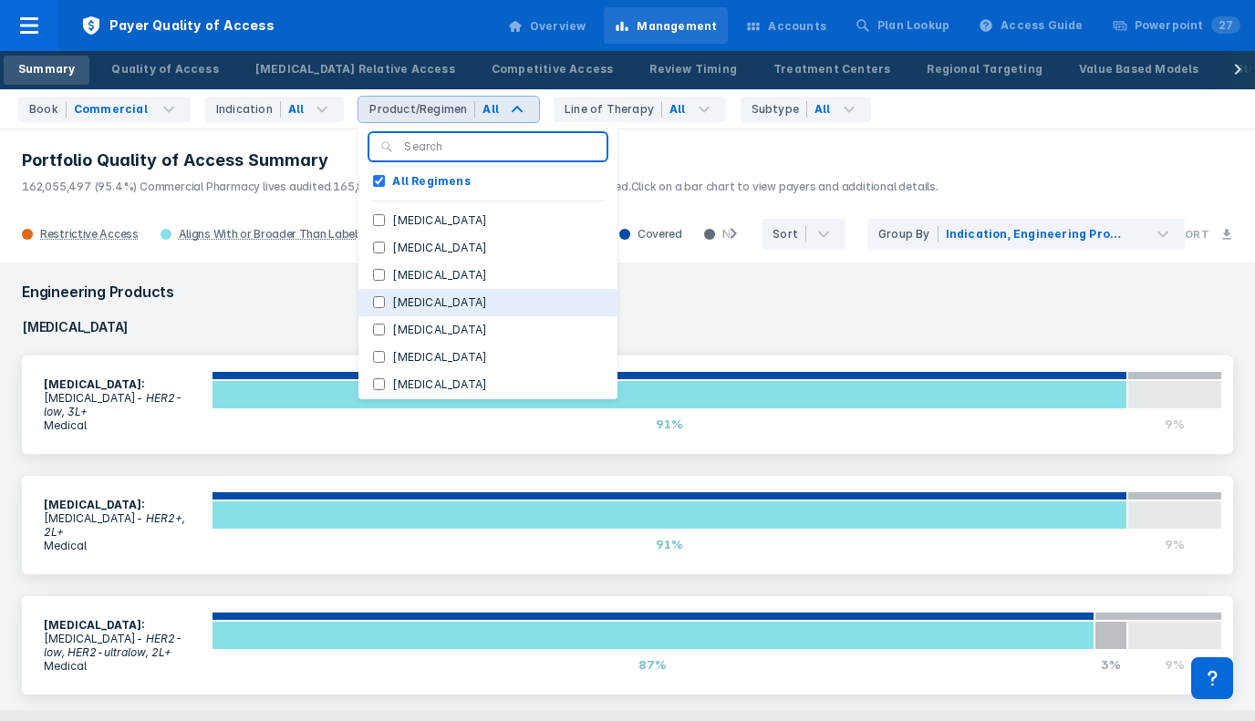
click at [439, 306] on button "[MEDICAL_DATA]" at bounding box center [487, 302] width 259 height 27
checkbox Regimens "false"
checkbox input "true"
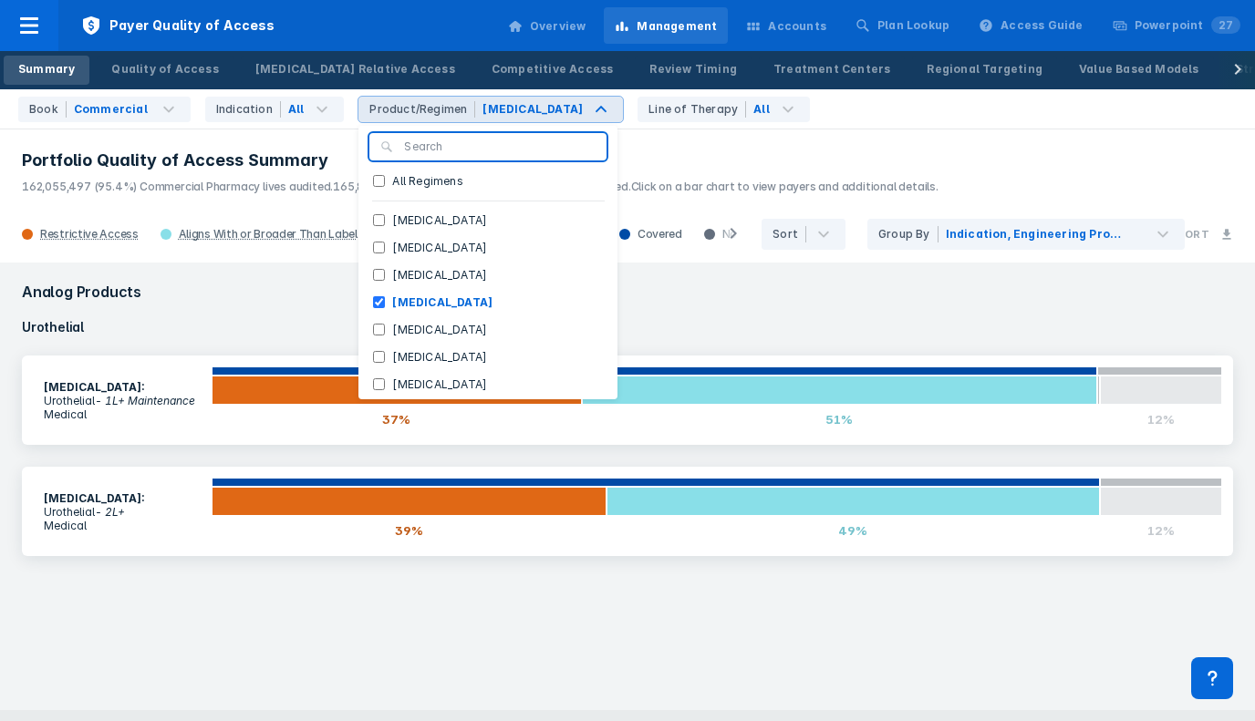
click at [688, 157] on h3 "Portfolio Quality of Access Summary" at bounding box center [627, 161] width 1211 height 22
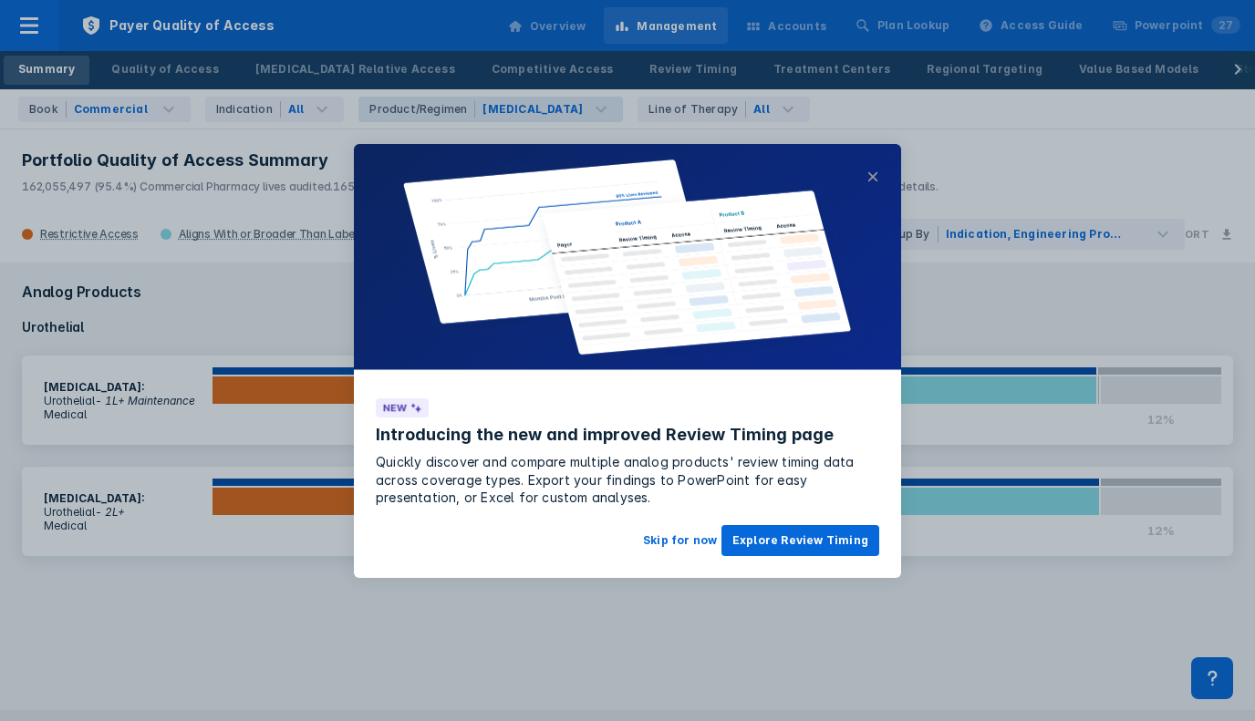
click at [874, 177] on button "×" at bounding box center [872, 177] width 13 height 22
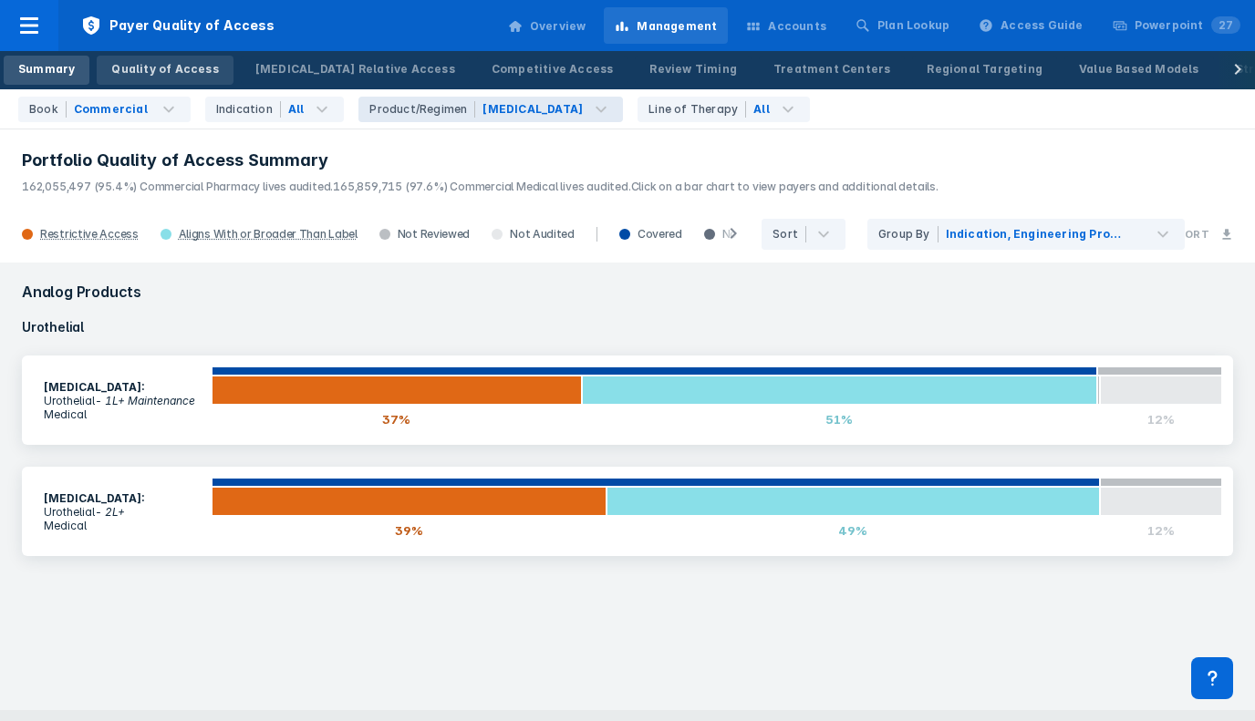
click at [173, 69] on div "Quality of Access" at bounding box center [164, 69] width 107 height 16
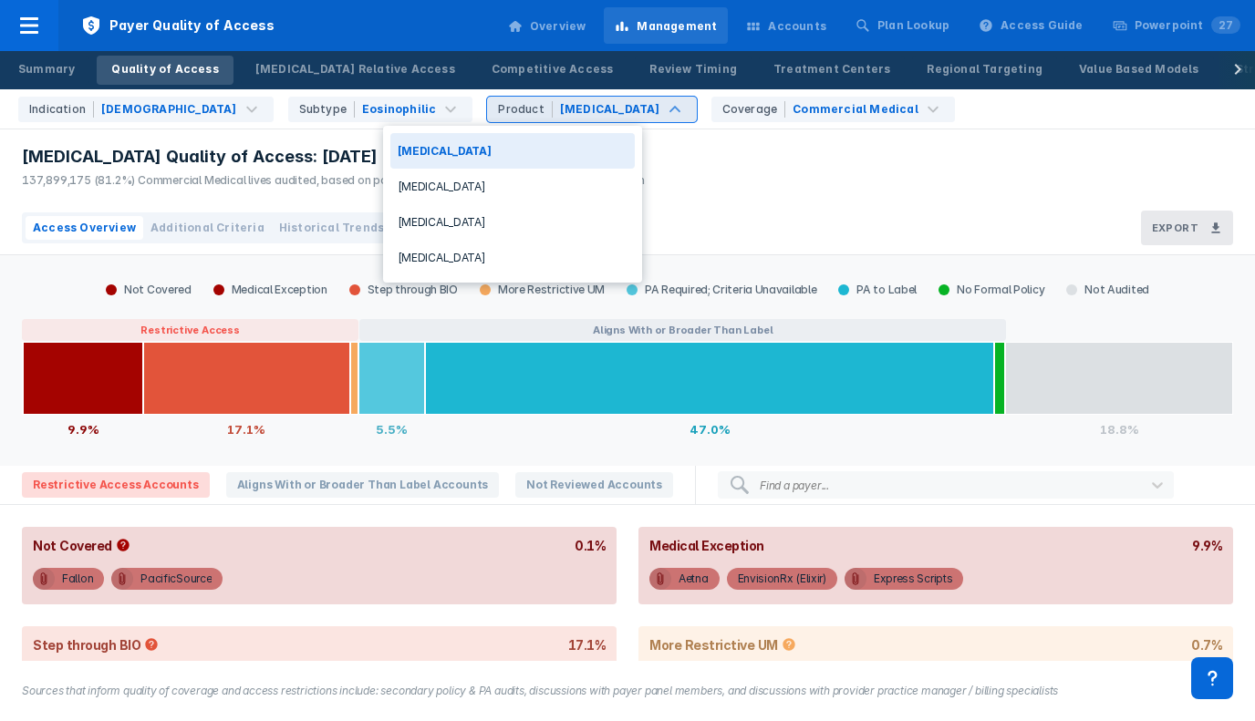
click at [558, 111] on div "[MEDICAL_DATA]" at bounding box center [610, 109] width 104 height 16
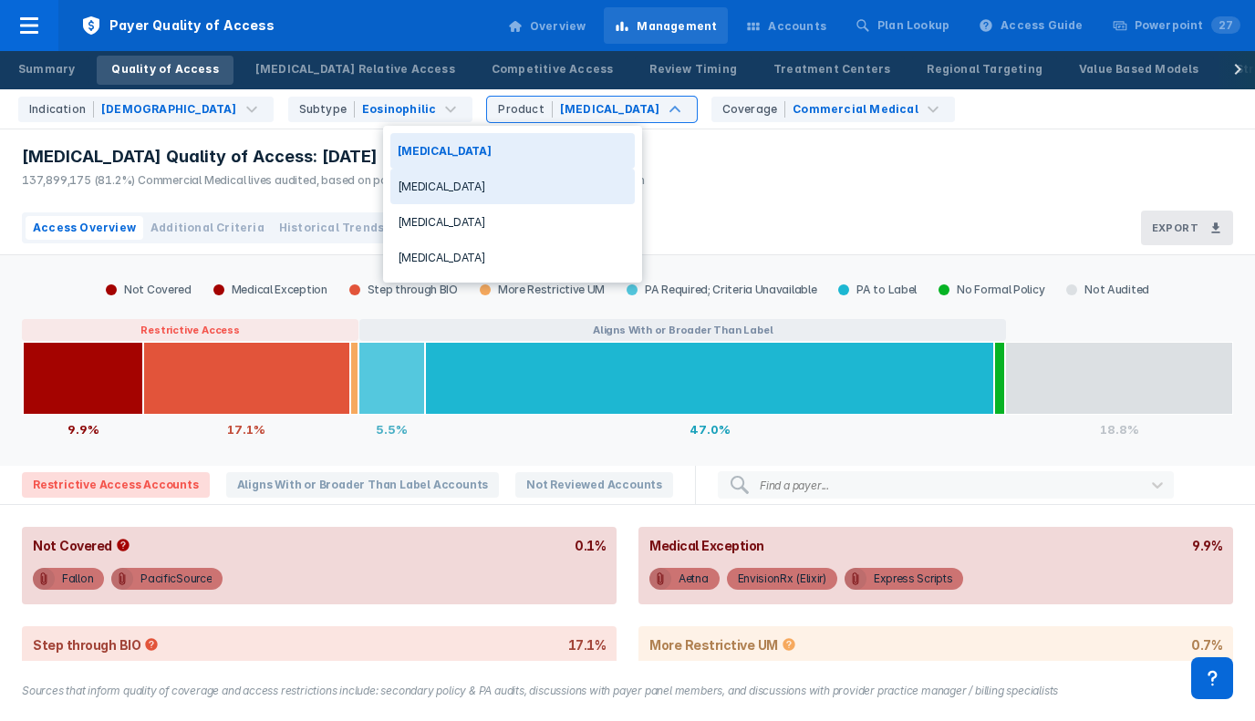
click at [318, 140] on div "[MEDICAL_DATA] Quality of Access: [DATE] 137,899,175 (81.2%) Commercial Medical…" at bounding box center [328, 165] width 657 height 72
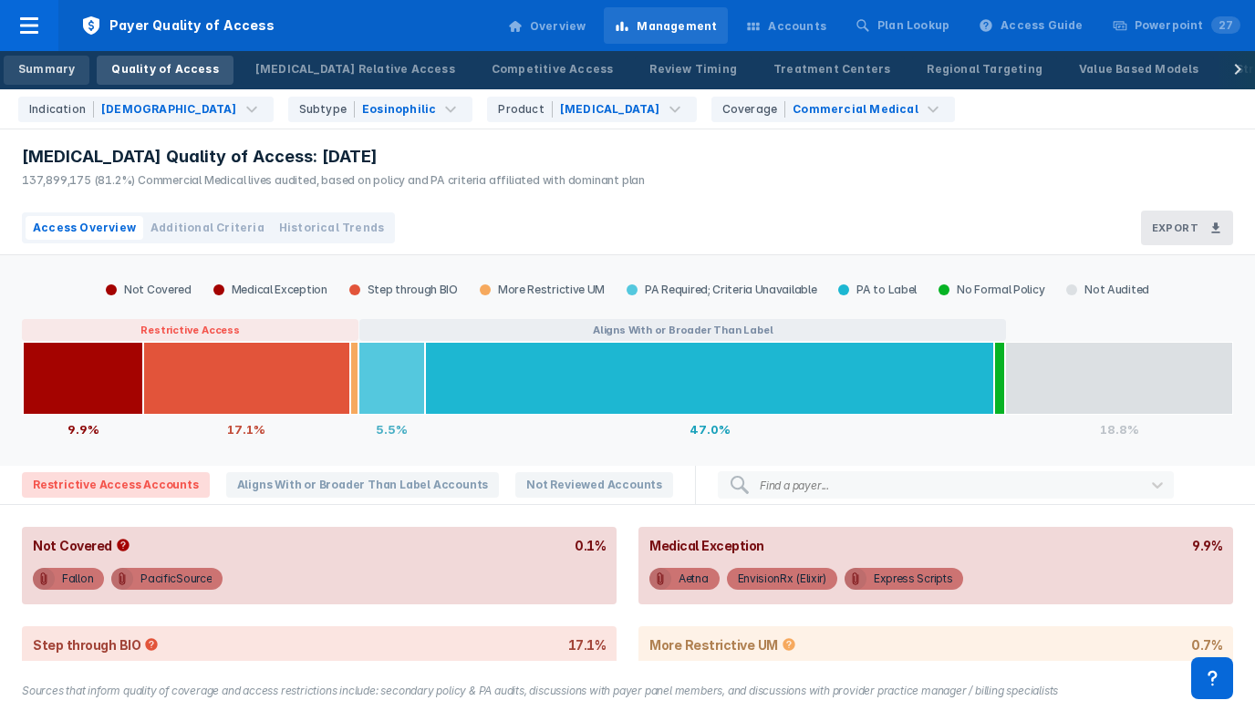
click at [72, 70] on link "Summary" at bounding box center [47, 70] width 86 height 29
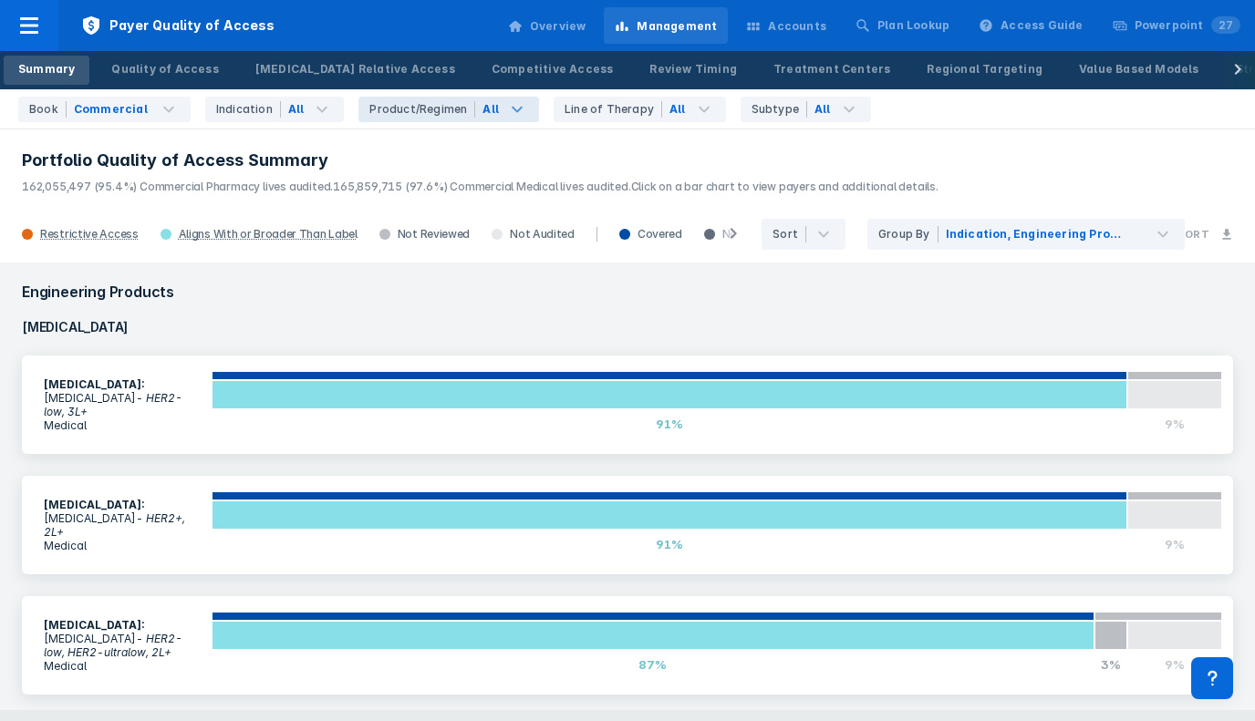
click at [506, 115] on icon at bounding box center [517, 109] width 22 height 22
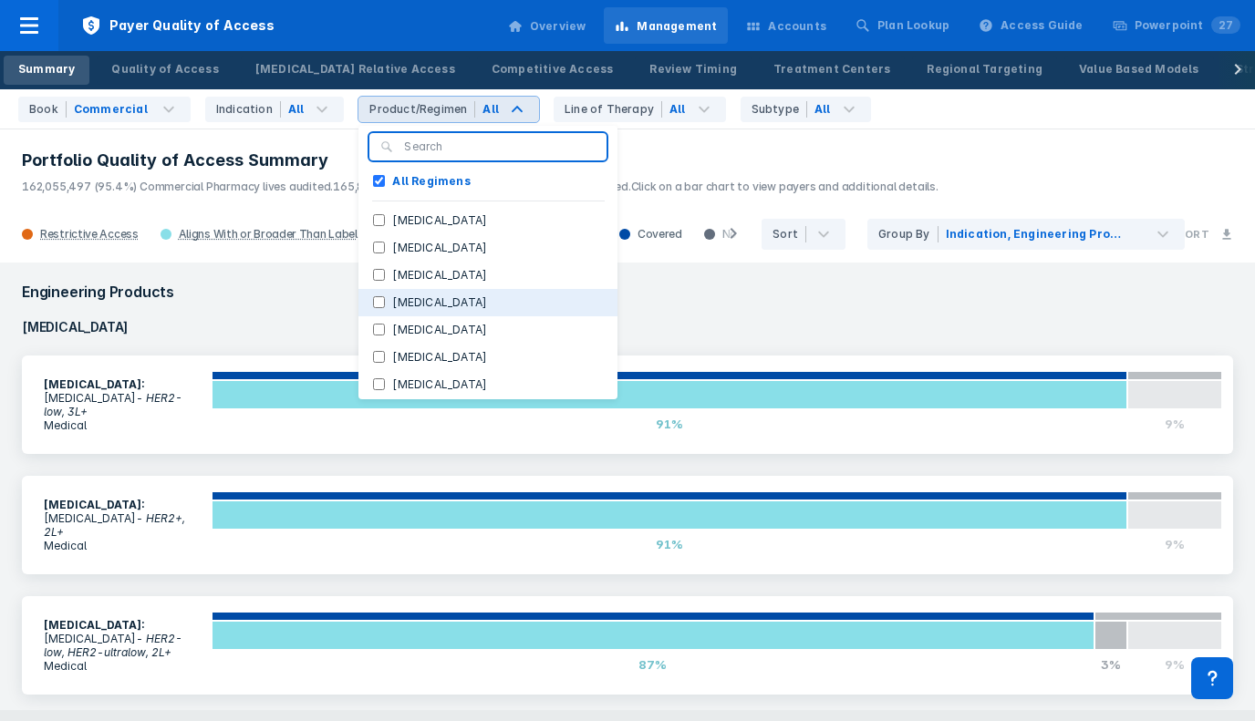
click at [476, 299] on button "[MEDICAL_DATA]" at bounding box center [487, 302] width 259 height 27
checkbox Regimens "false"
checkbox input "true"
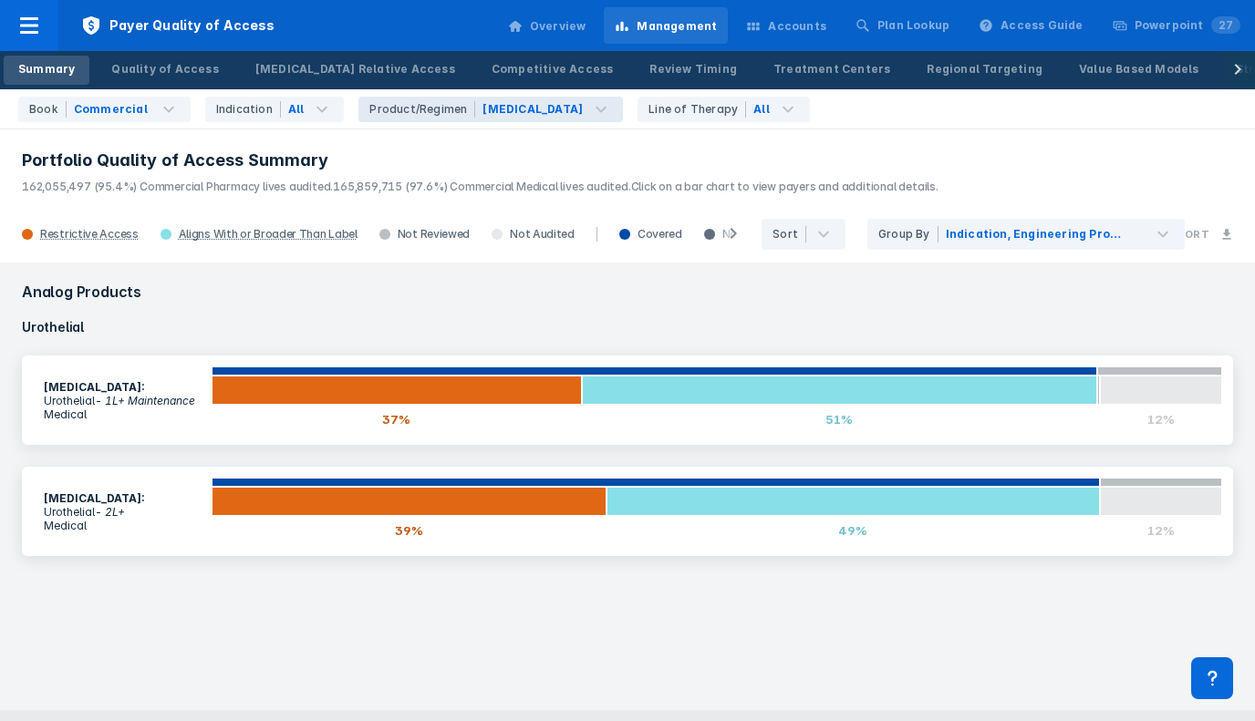
click at [248, 140] on header "Portfolio Quality of Access Summary 162,055,497 (95.4%) Commercial Pharmacy liv…" at bounding box center [627, 167] width 1255 height 78
click at [317, 109] on icon at bounding box center [322, 109] width 11 height 6
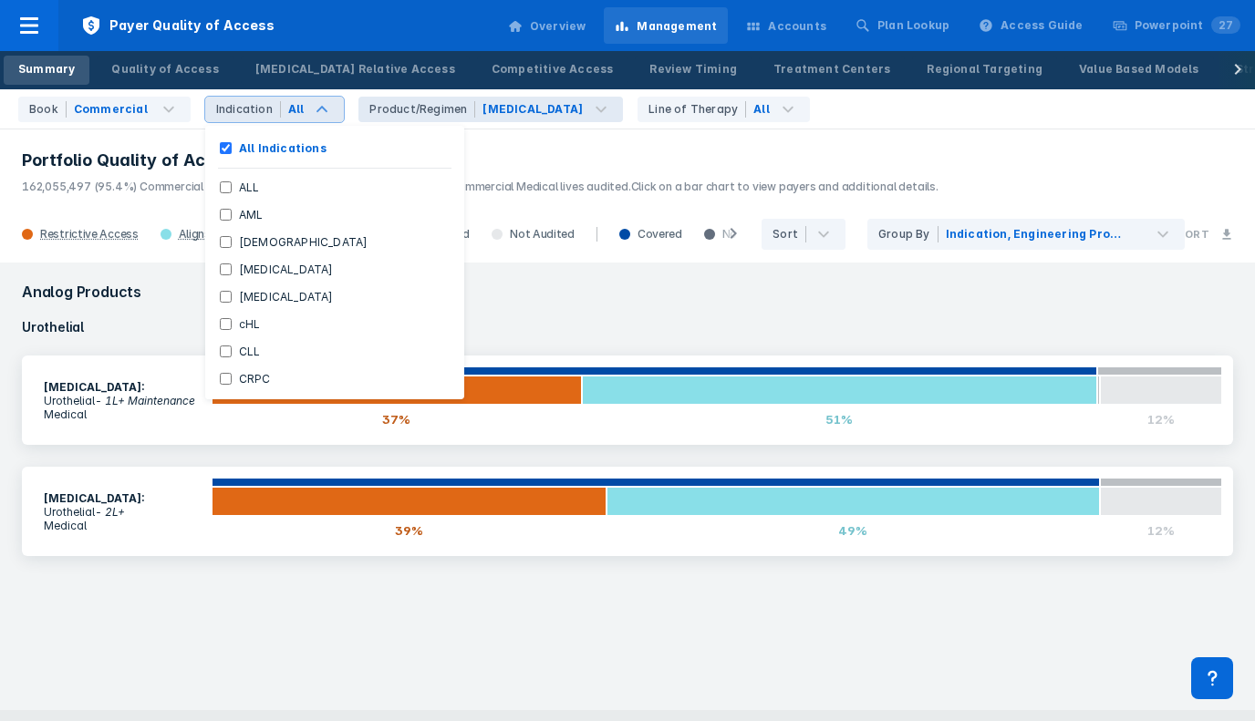
click at [316, 109] on icon at bounding box center [321, 109] width 11 height 6
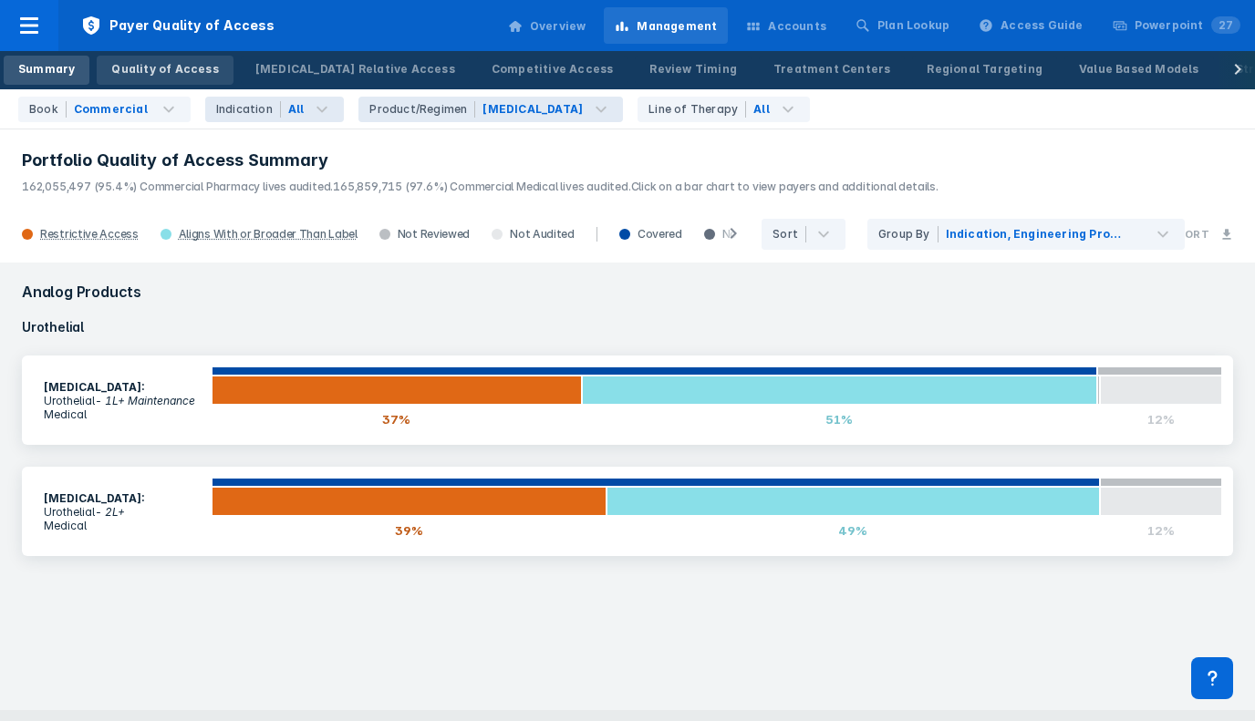
click at [166, 62] on div "Quality of Access" at bounding box center [164, 69] width 107 height 16
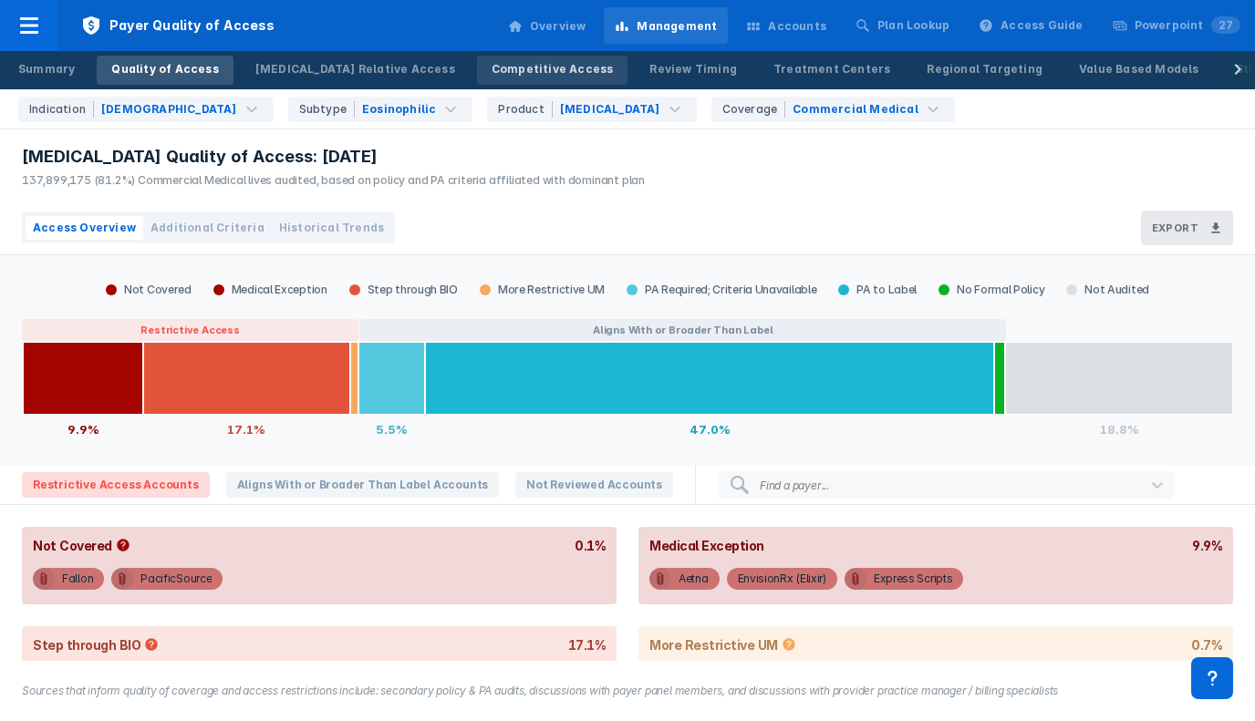
click at [492, 72] on div "Competitive Access" at bounding box center [553, 69] width 122 height 16
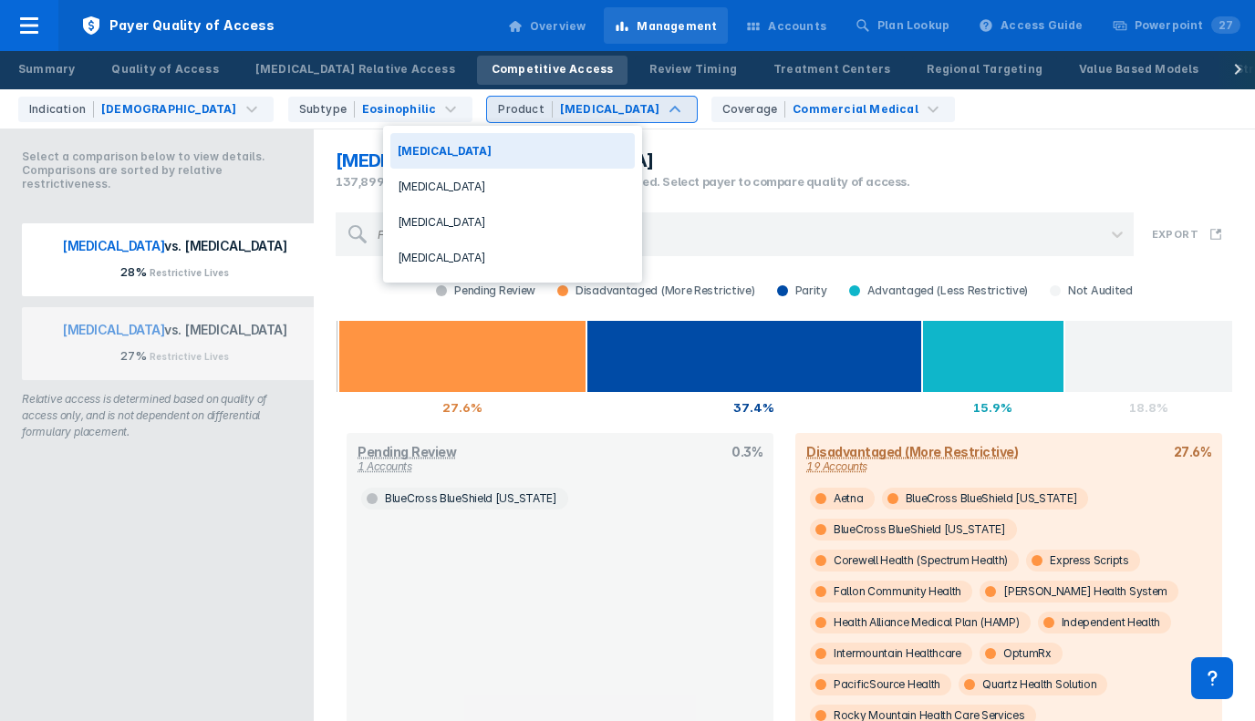
click at [498, 115] on div "Product" at bounding box center [525, 109] width 54 height 16
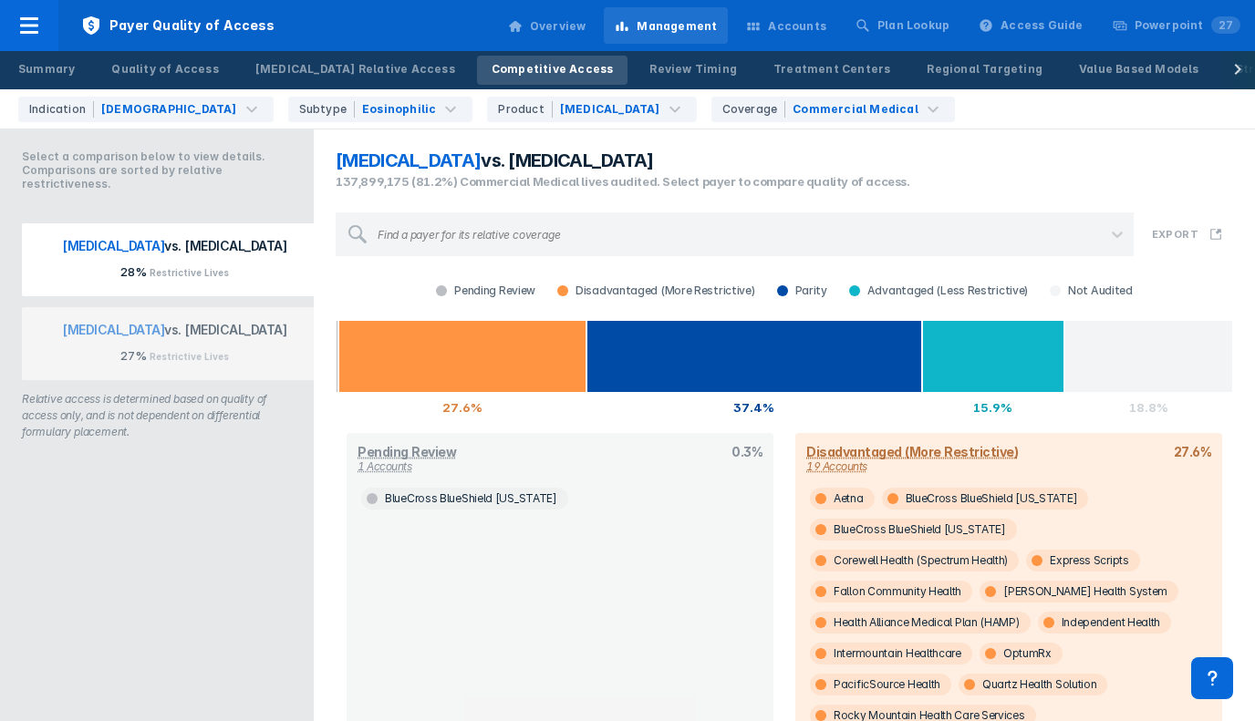
click at [370, 301] on div "Pending Review Disadvantaged (More Restrictive) Parity Advantaged (Less Restric…" at bounding box center [784, 291] width 897 height 26
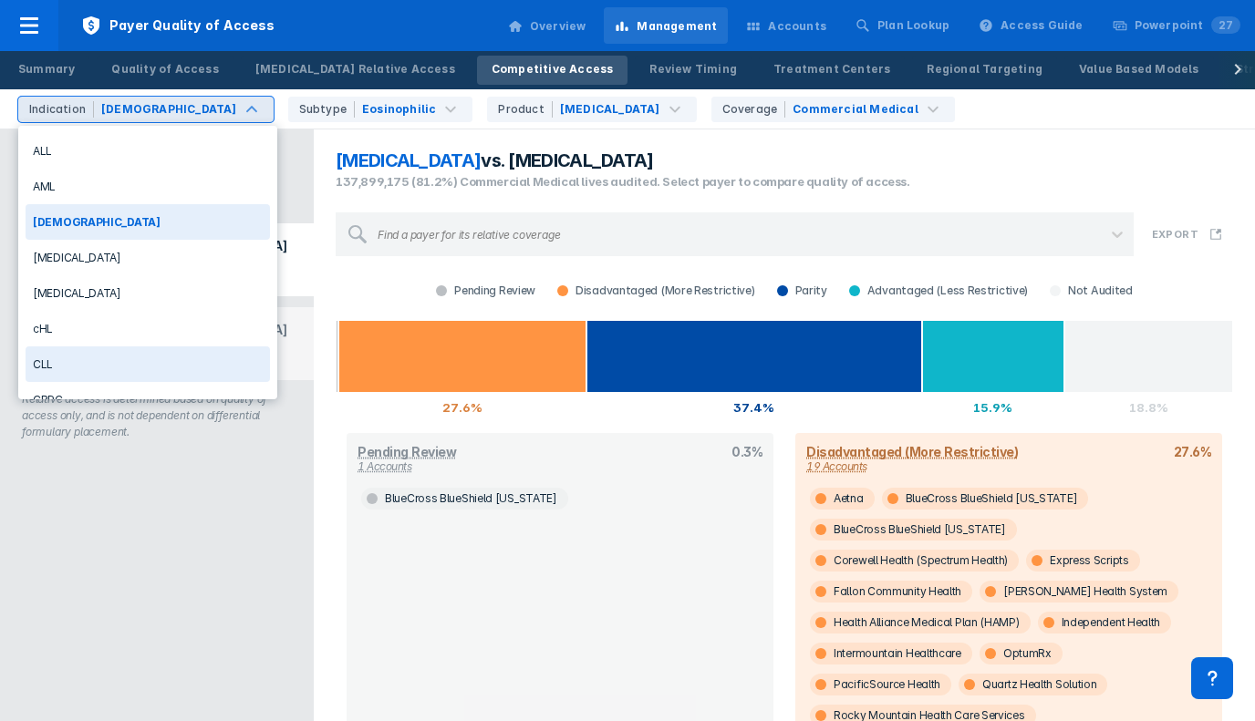
scroll to position [346, 0]
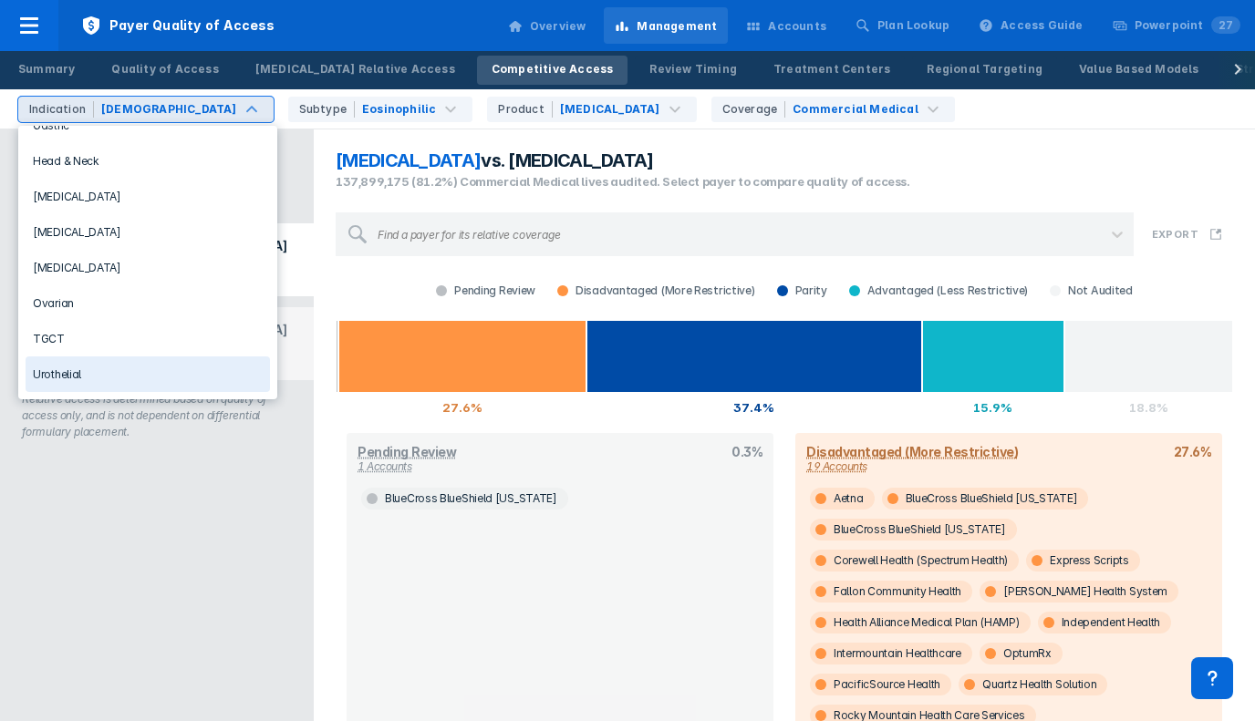
click at [176, 377] on div "Urothelial" at bounding box center [148, 375] width 244 height 36
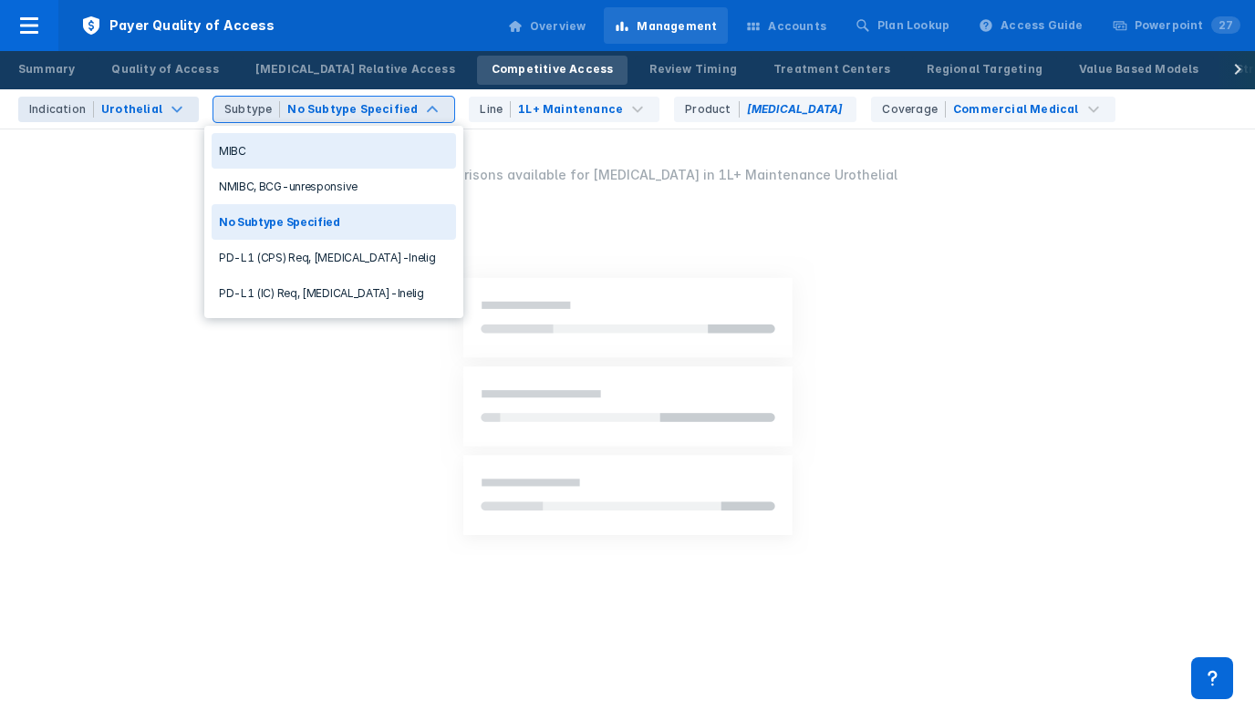
click at [388, 101] on div "No Subtype Specified" at bounding box center [352, 109] width 130 height 16
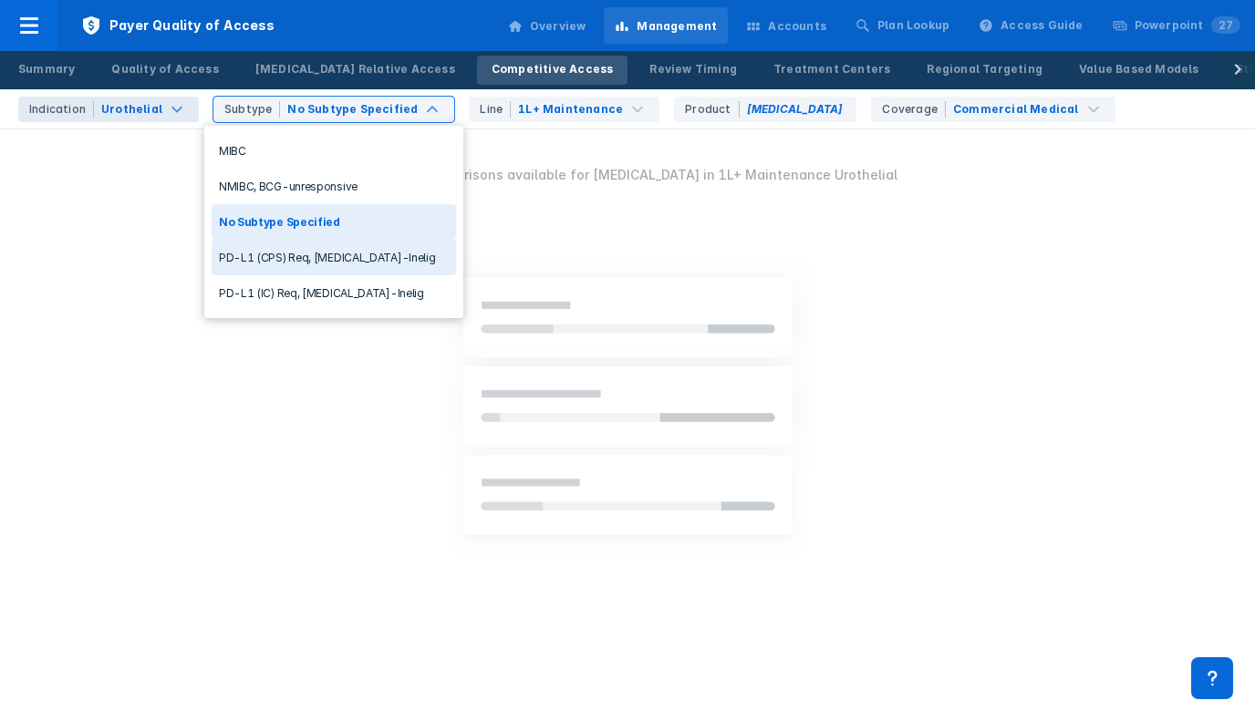
click at [358, 258] on div "PD-L1 (CPS) Req, [MEDICAL_DATA]-Inelig" at bounding box center [334, 258] width 244 height 36
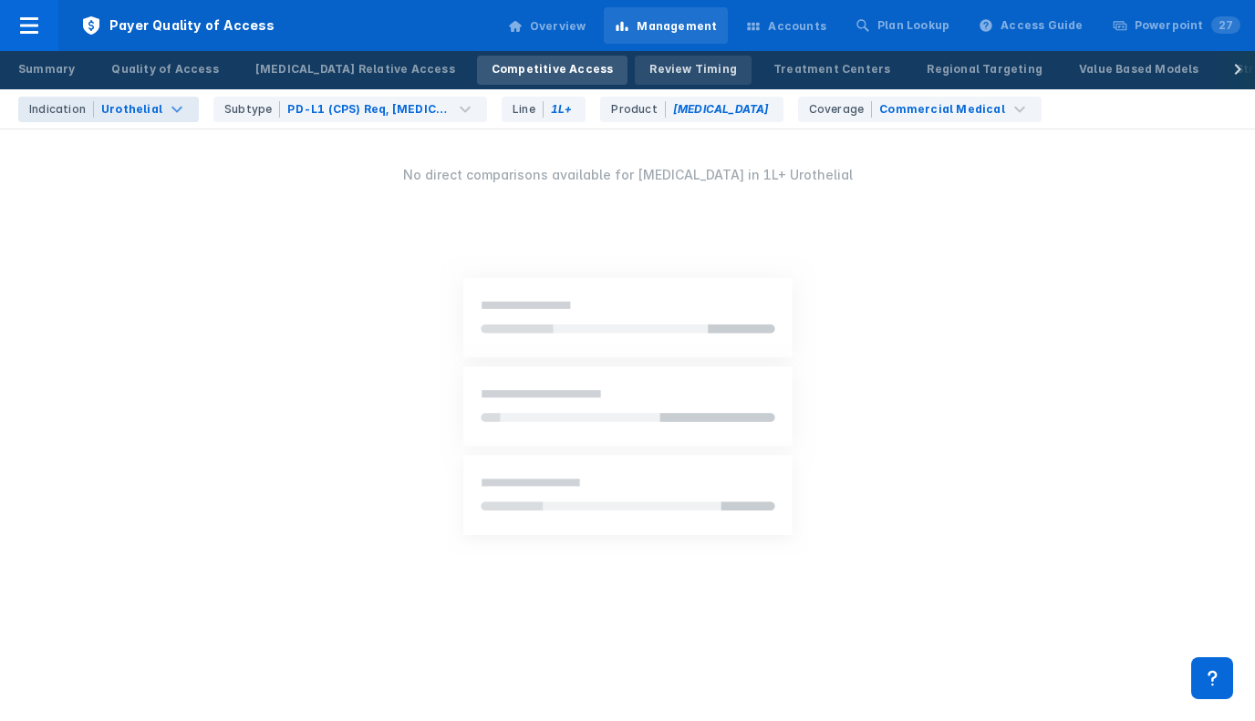
click at [649, 71] on div "Review Timing" at bounding box center [693, 69] width 88 height 16
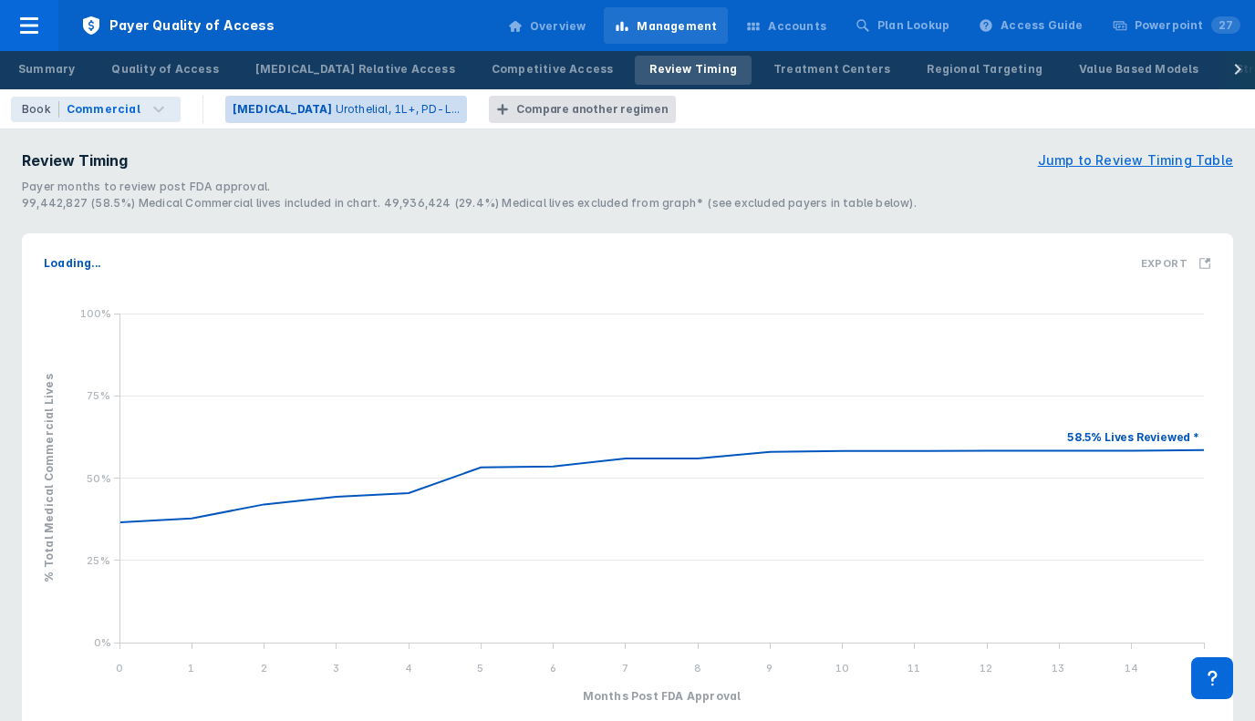
click at [330, 121] on button "[MEDICAL_DATA] Urothelial, 1L+, PD-L..." at bounding box center [346, 109] width 243 height 27
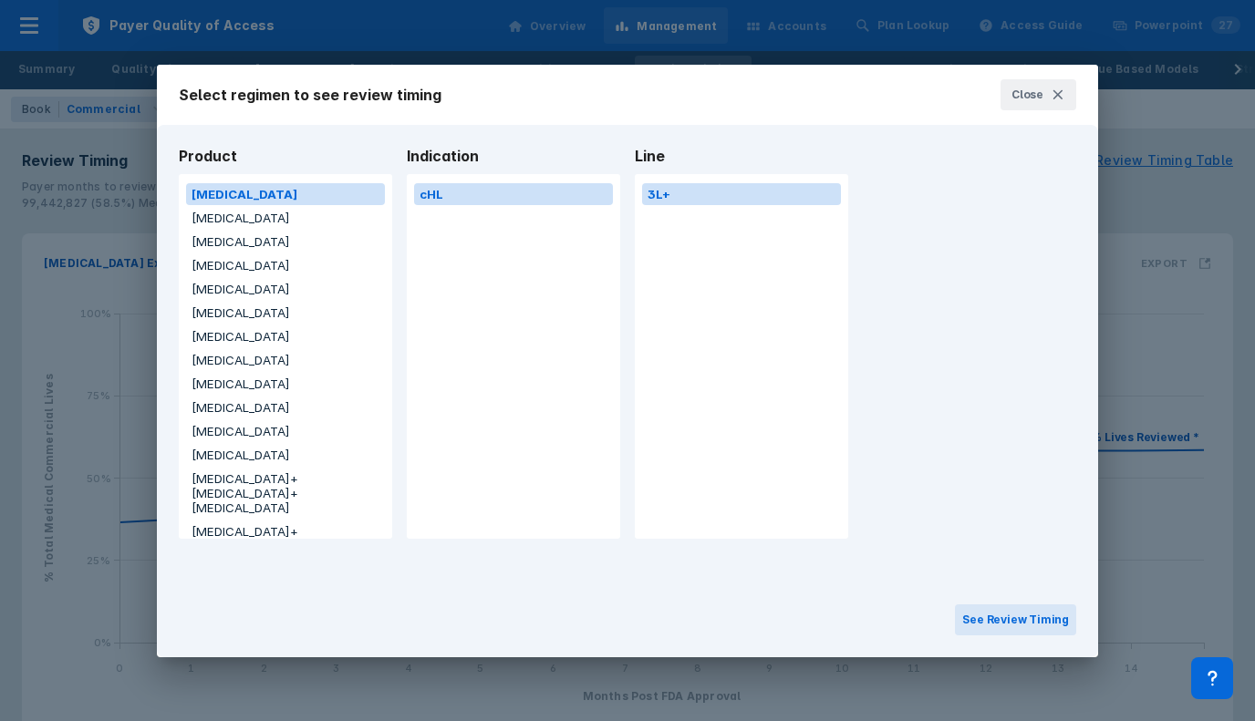
click at [265, 214] on button "[MEDICAL_DATA]" at bounding box center [285, 218] width 199 height 22
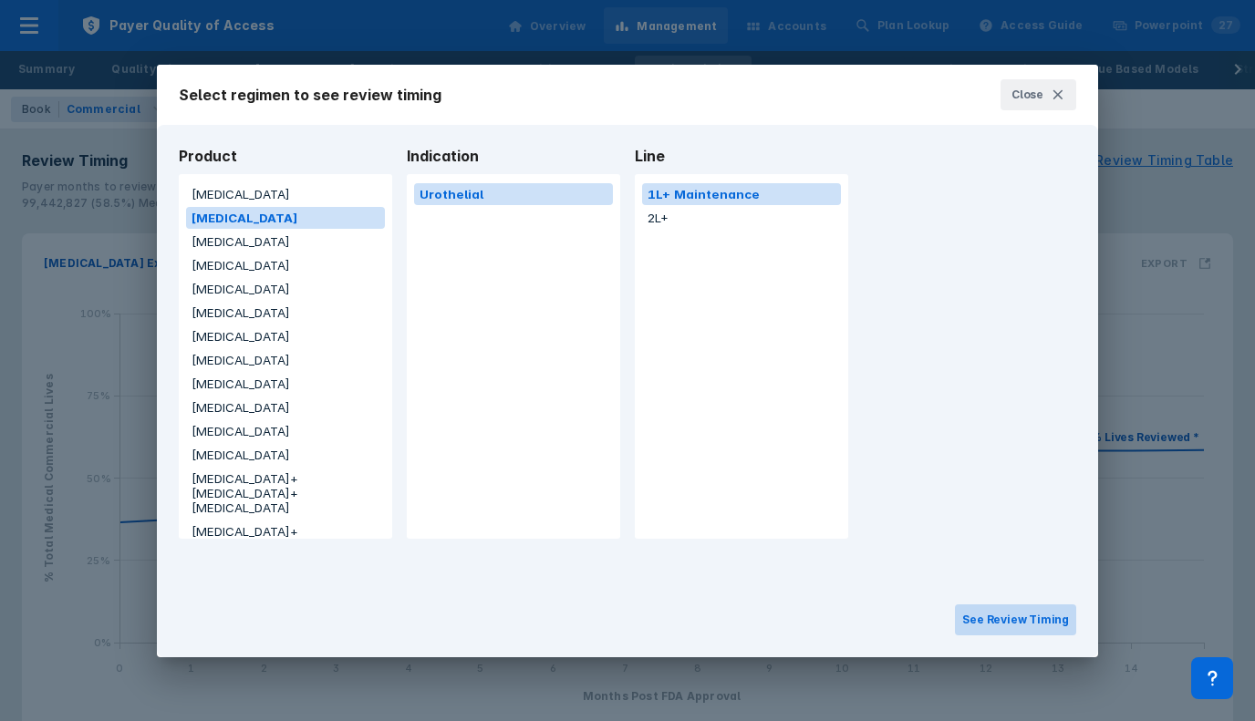
click at [1028, 619] on button "See Review Timing" at bounding box center [1015, 620] width 121 height 31
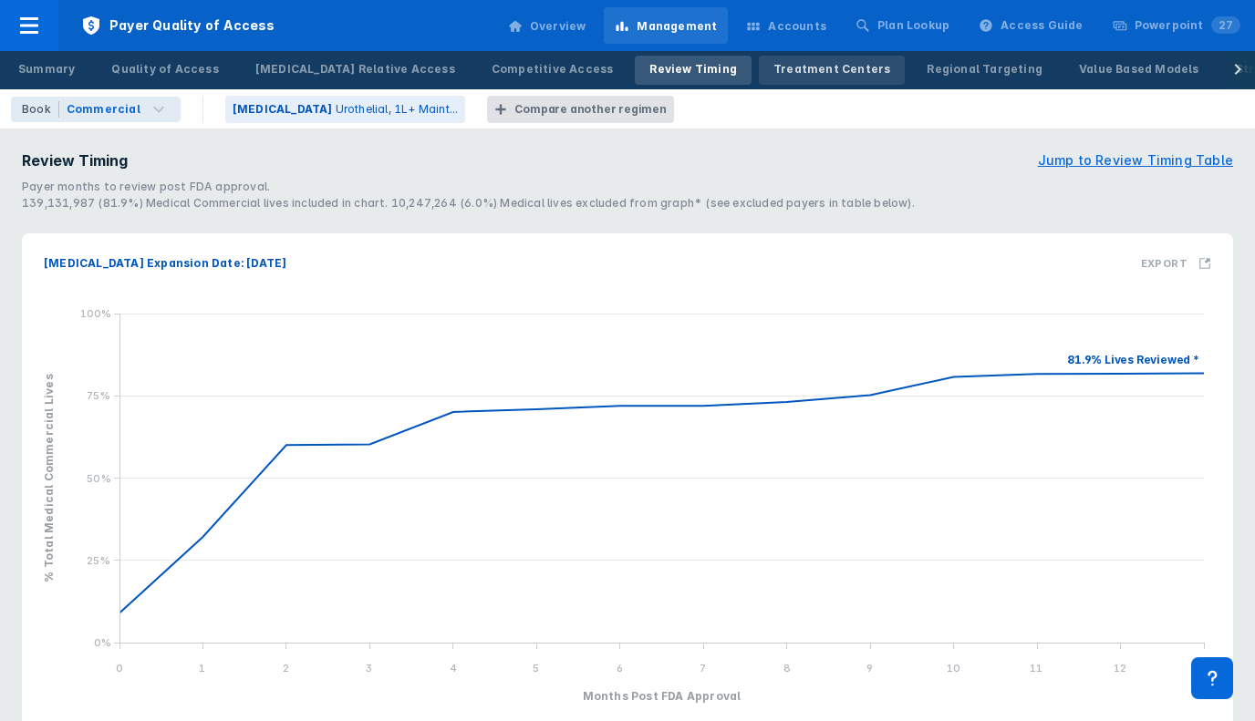
click at [773, 67] on div "Treatment Centers" at bounding box center [831, 69] width 117 height 16
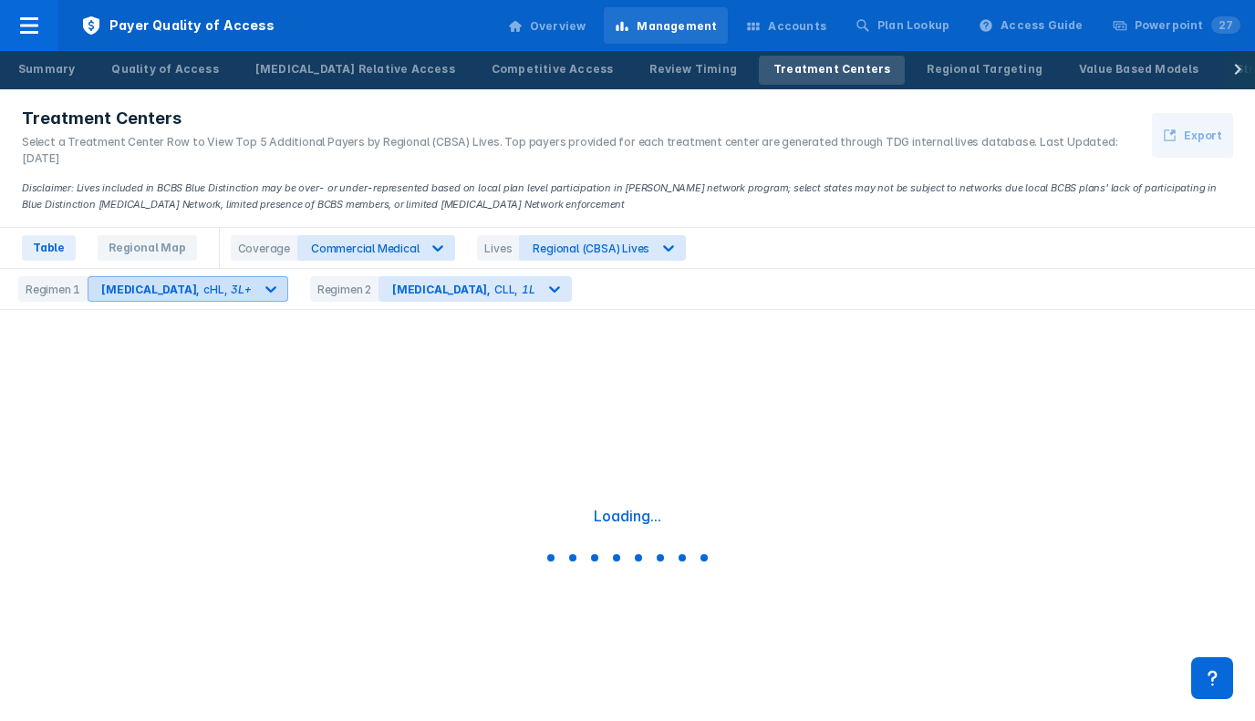
click at [254, 298] on div at bounding box center [270, 289] width 33 height 33
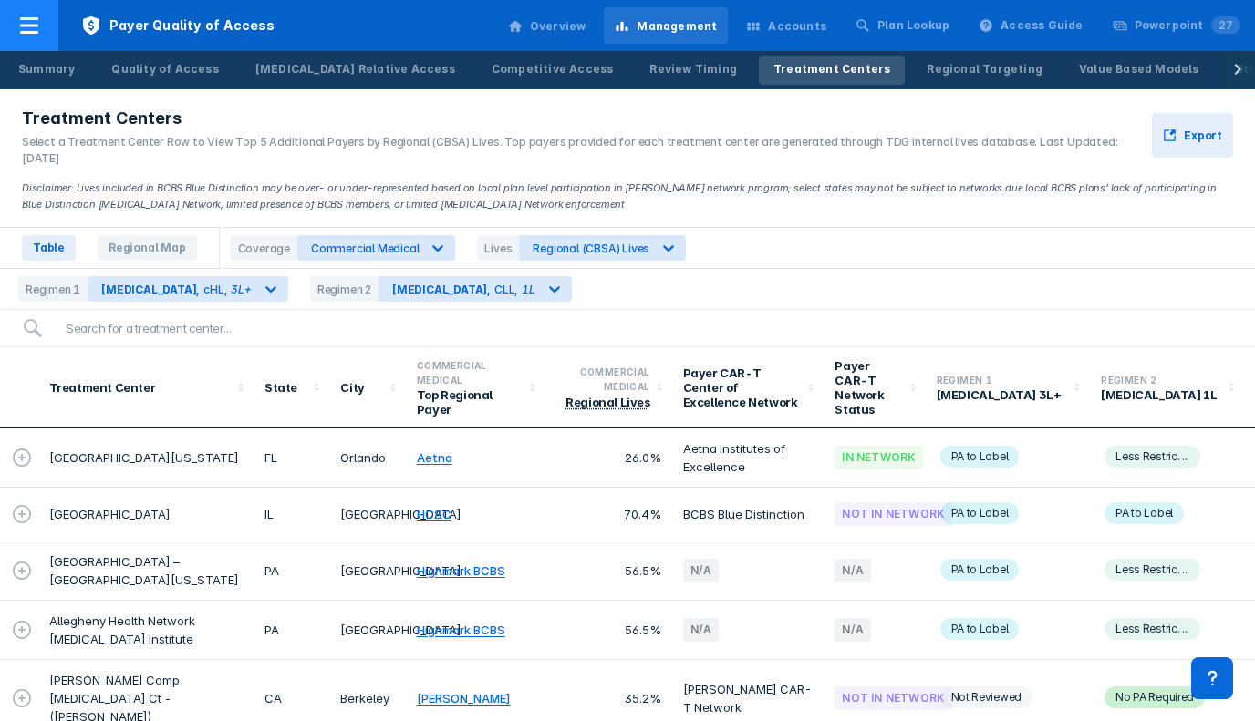
click at [29, 26] on icon at bounding box center [29, 25] width 18 height 16
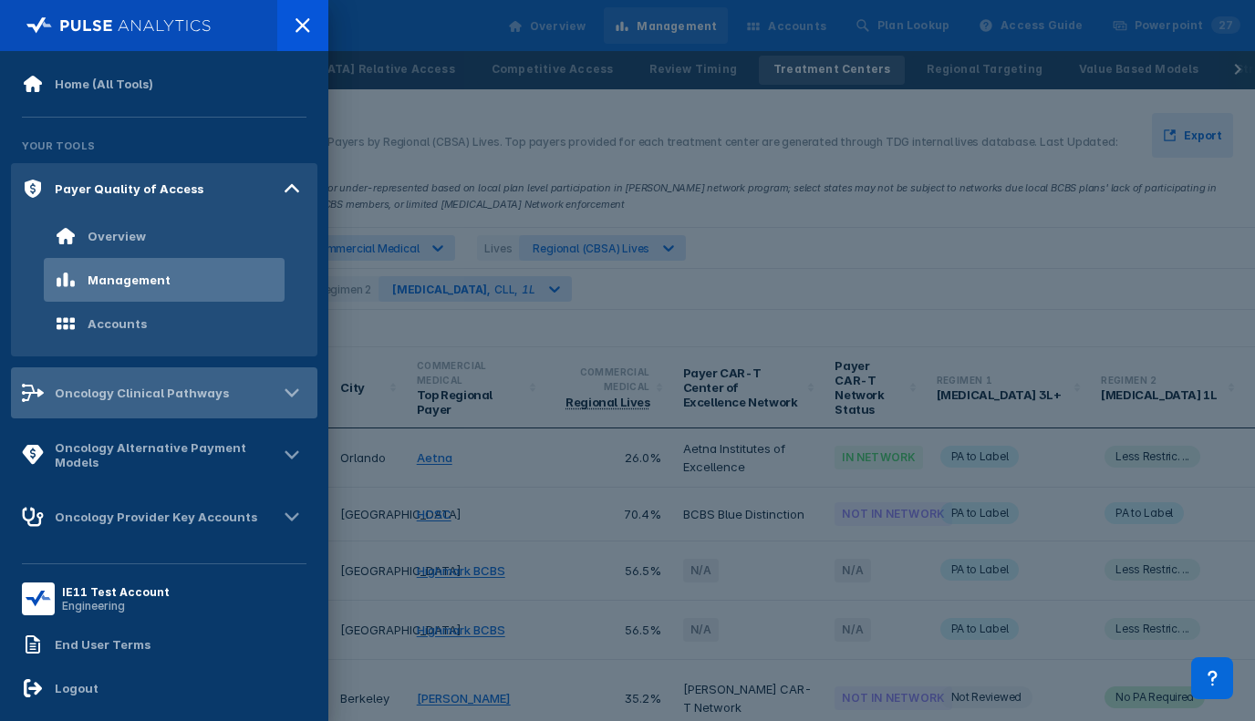
click at [115, 398] on div "Oncology Clinical Pathways" at bounding box center [142, 393] width 174 height 15
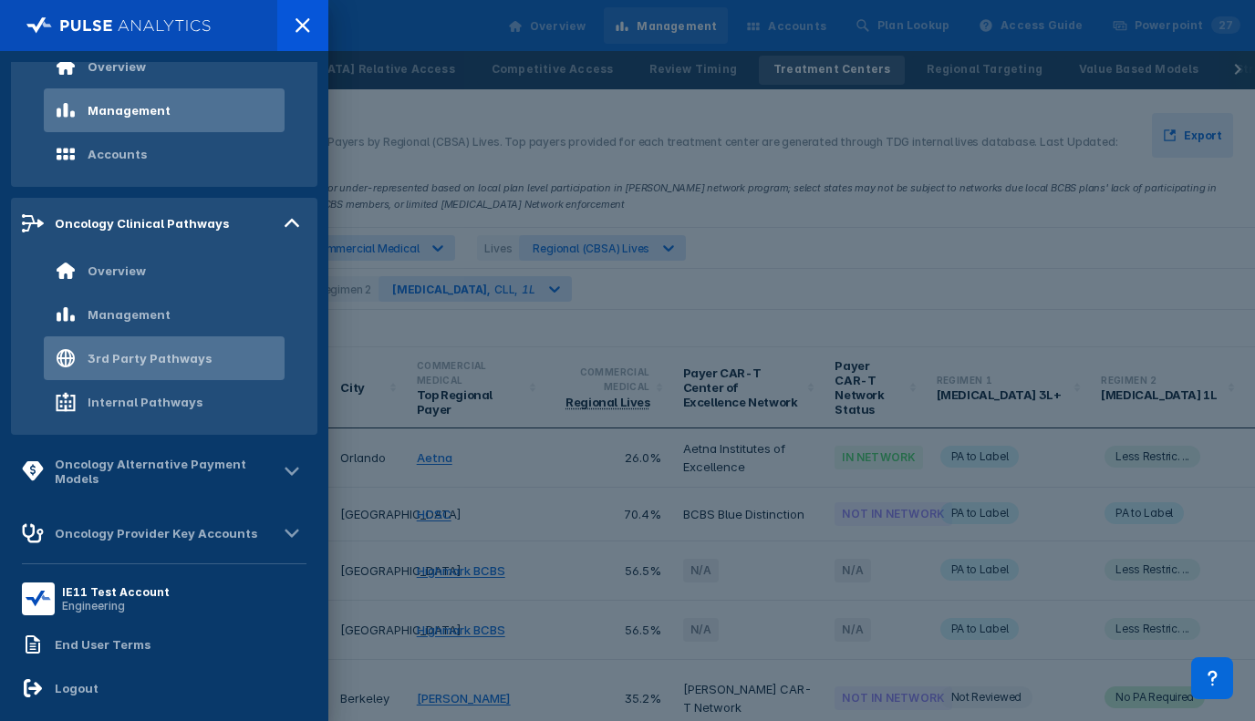
scroll to position [181, 0]
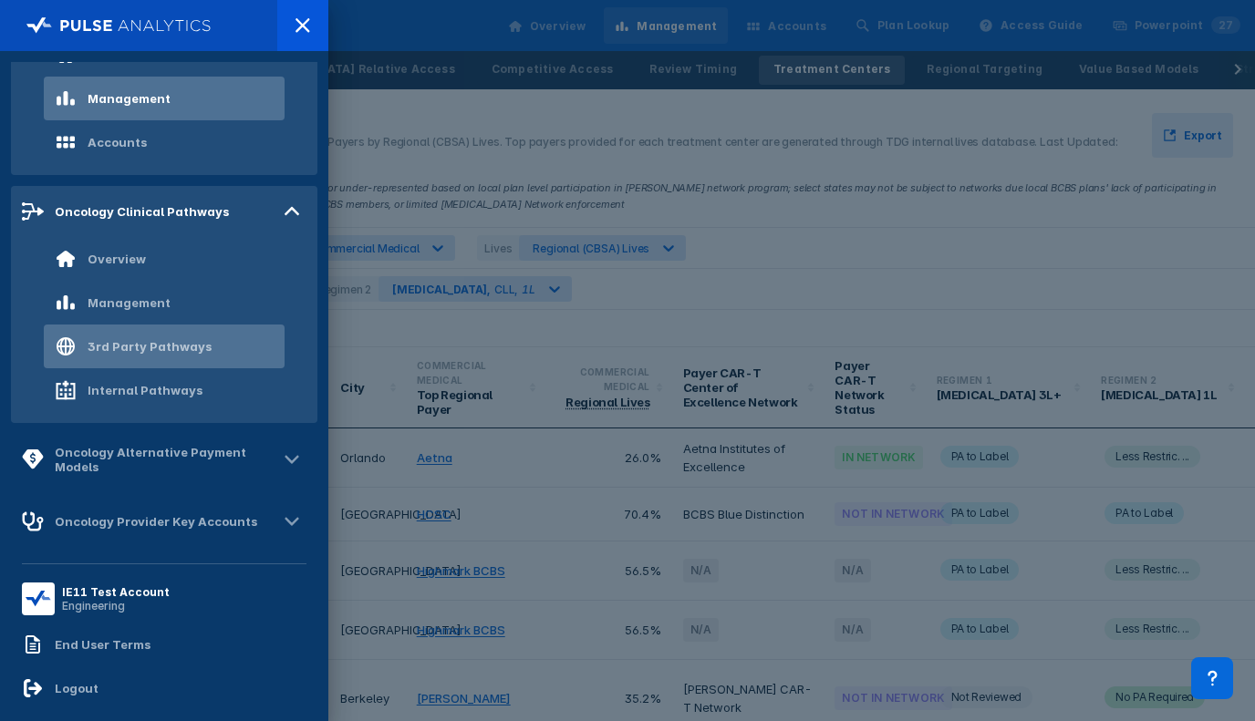
click at [114, 353] on div "3rd Party Pathways" at bounding box center [150, 346] width 124 height 15
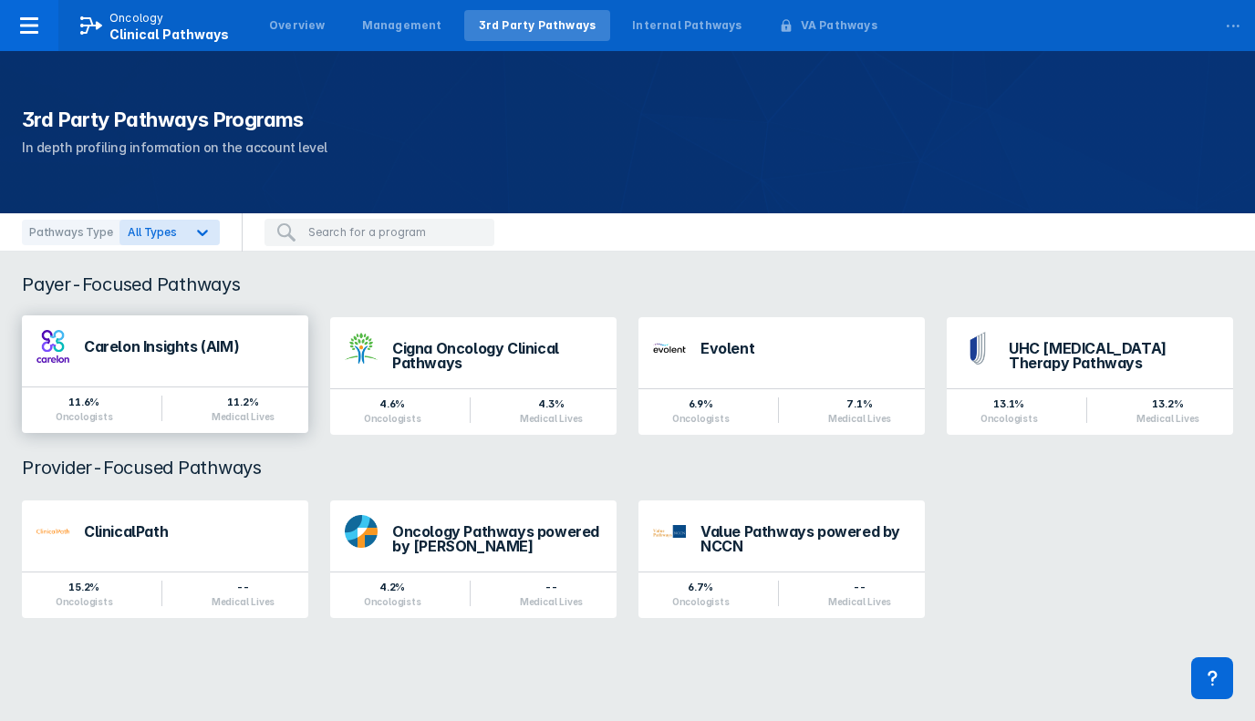
click at [119, 362] on div "Carelon Insights (AIM)" at bounding box center [189, 351] width 210 height 24
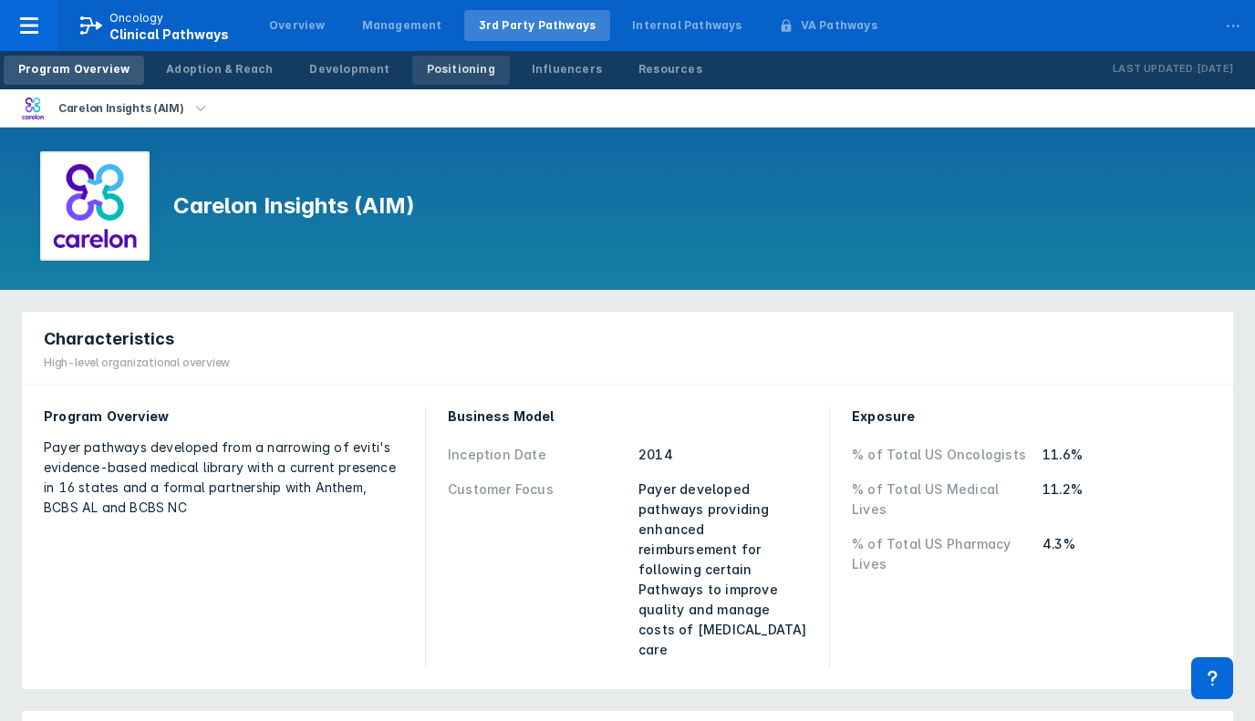
click at [431, 72] on div "Positioning" at bounding box center [461, 69] width 68 height 16
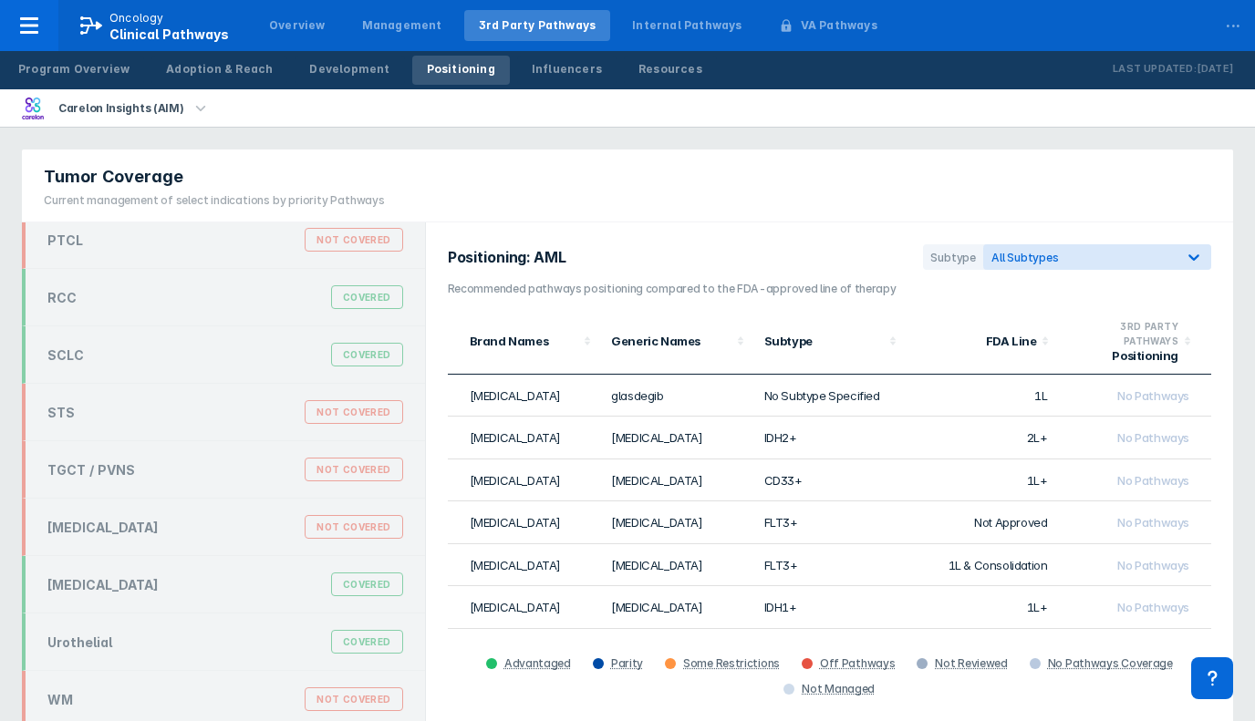
scroll to position [3132, 0]
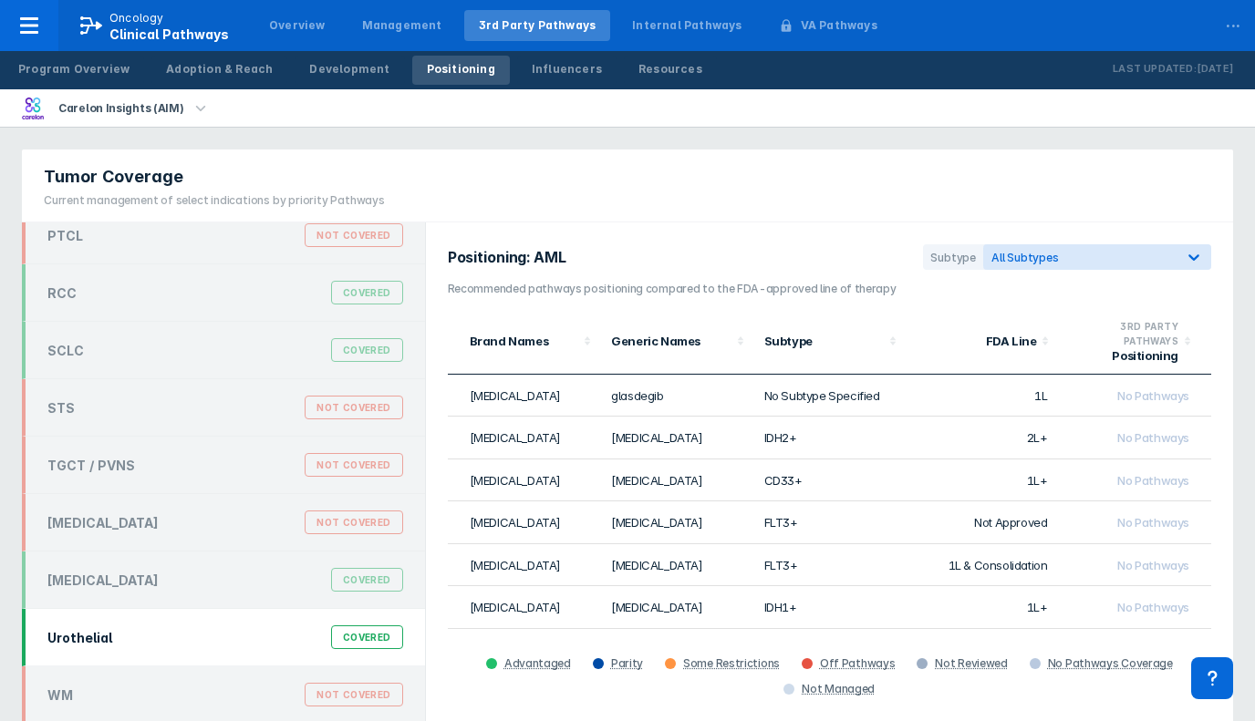
click at [196, 641] on div "Urothelial Covered" at bounding box center [225, 637] width 378 height 35
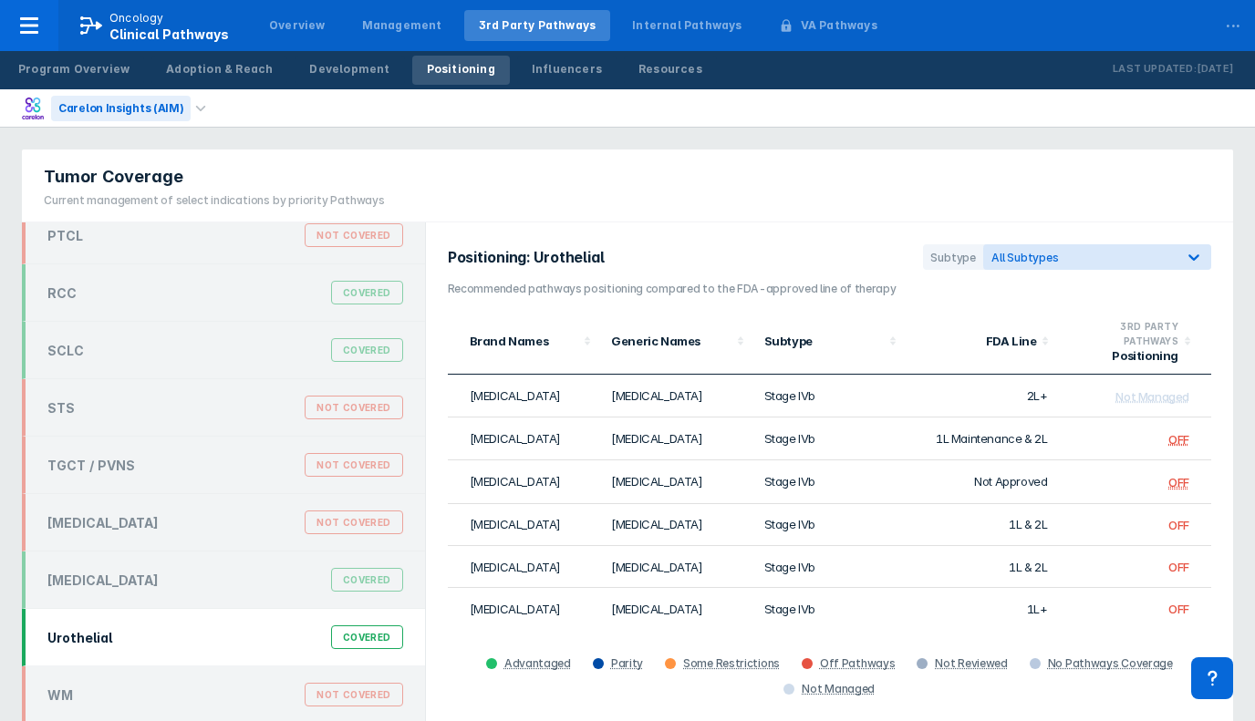
click at [180, 109] on div "Carelon Insights (AIM)" at bounding box center [121, 109] width 140 height 26
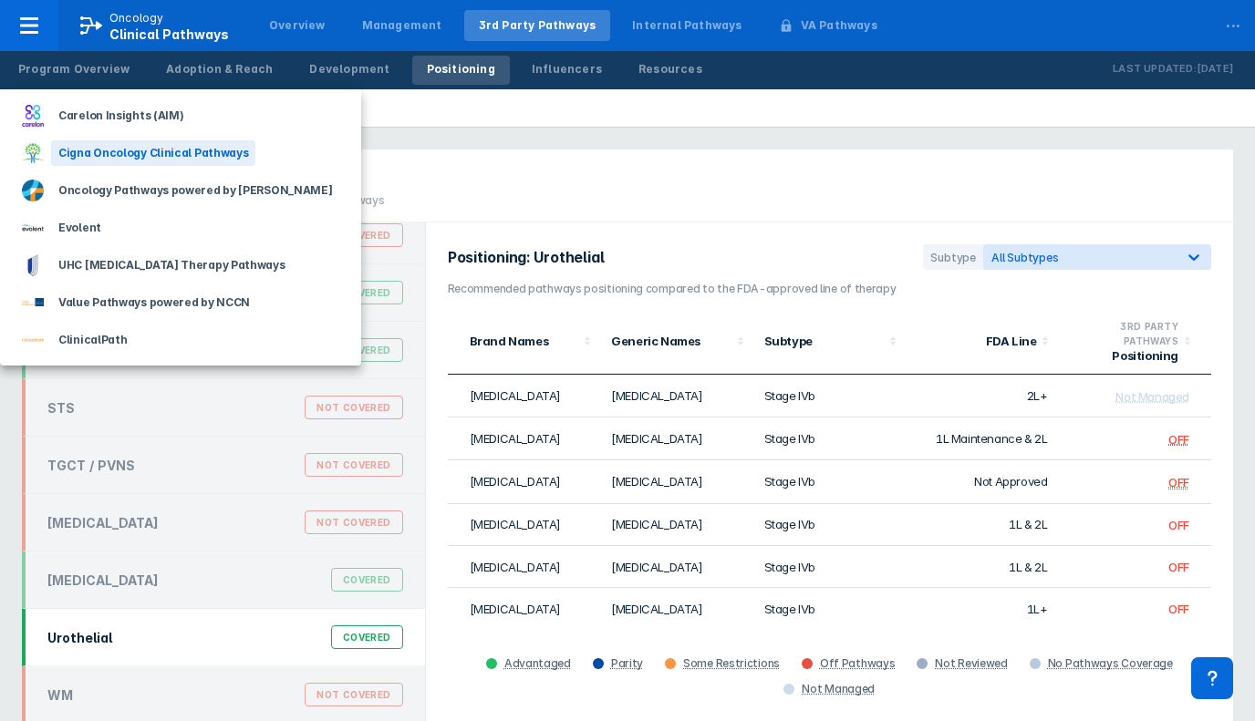
click at [150, 163] on div "Cigna Oncology Clinical Pathways" at bounding box center [153, 153] width 204 height 26
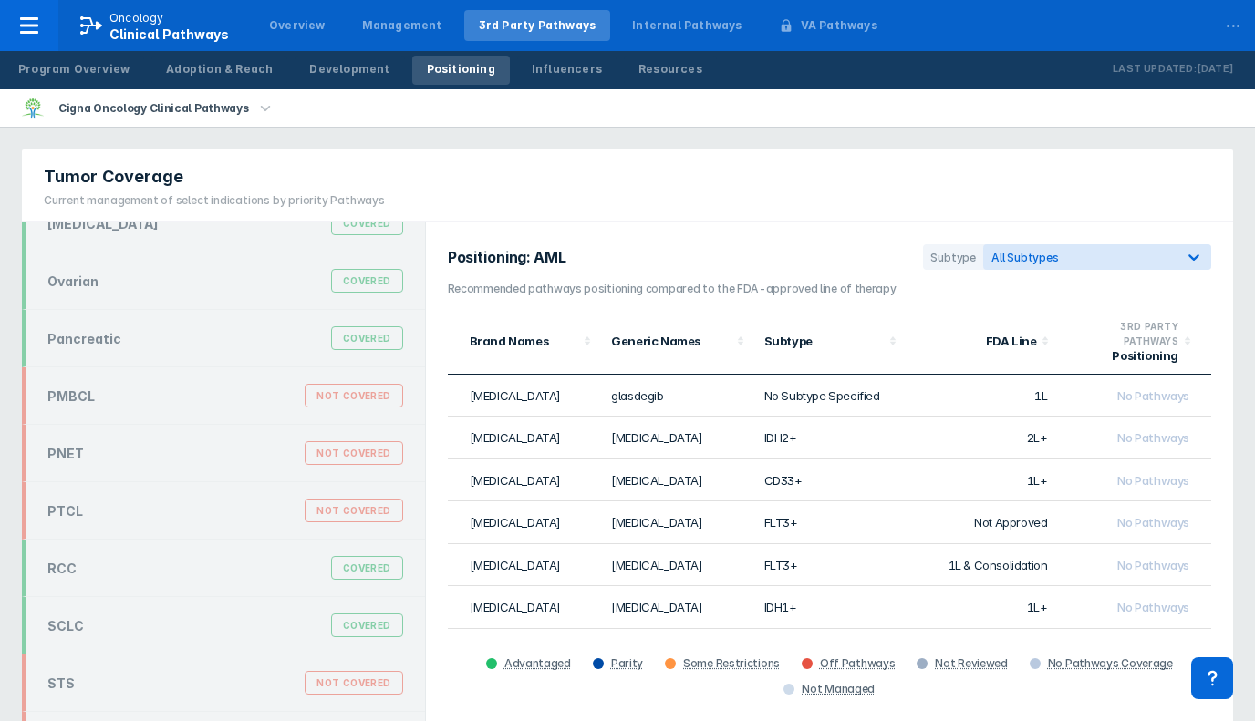
scroll to position [3132, 0]
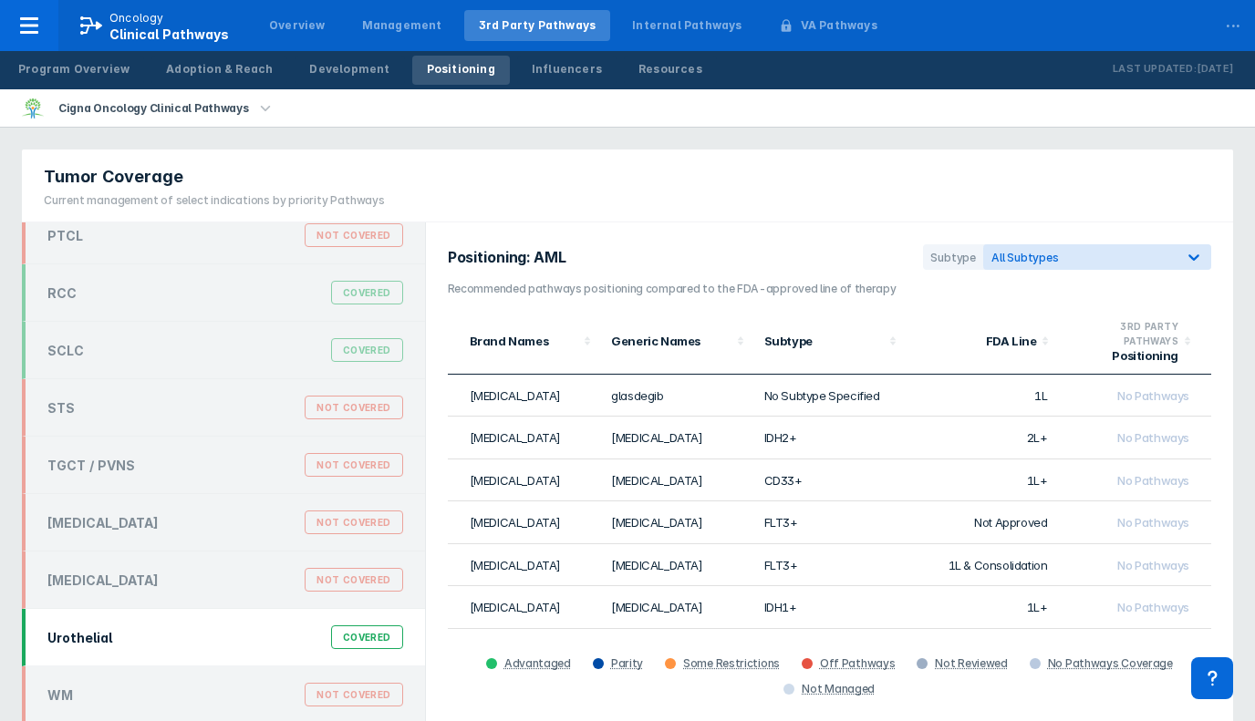
click at [144, 634] on div "Urothelial Covered" at bounding box center [225, 637] width 378 height 35
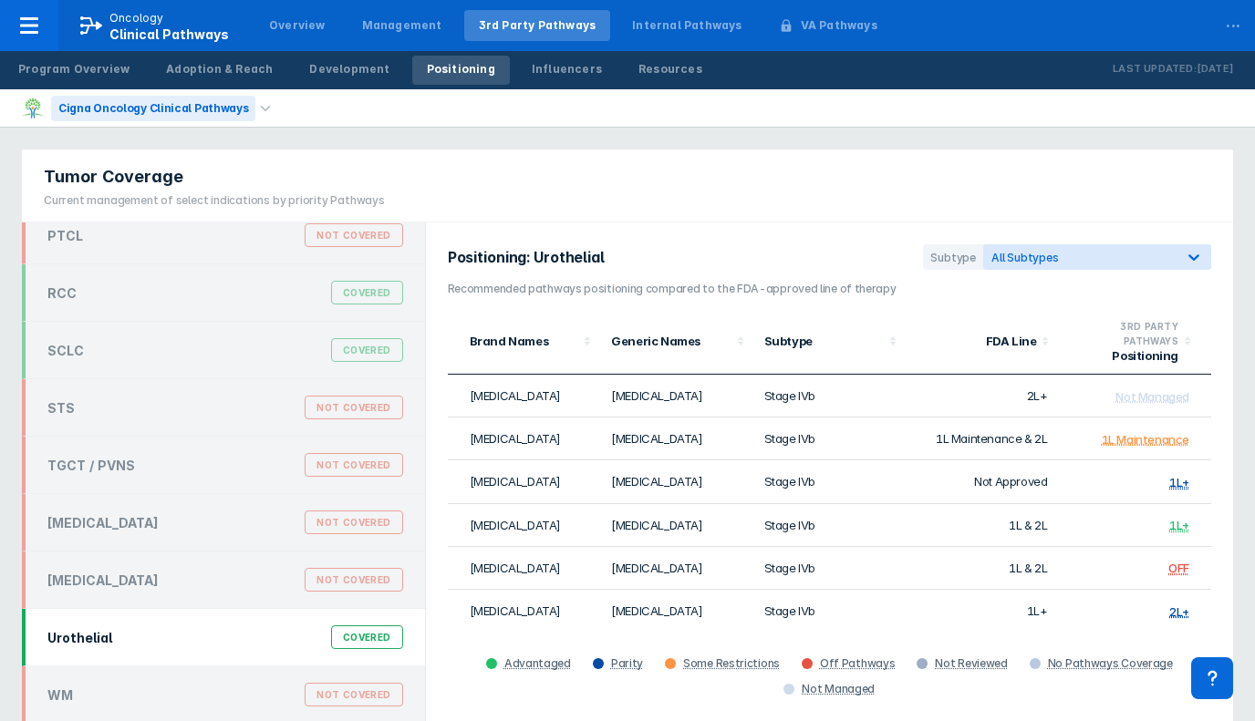
click at [115, 110] on div "Cigna Oncology Clinical Pathways" at bounding box center [153, 109] width 204 height 26
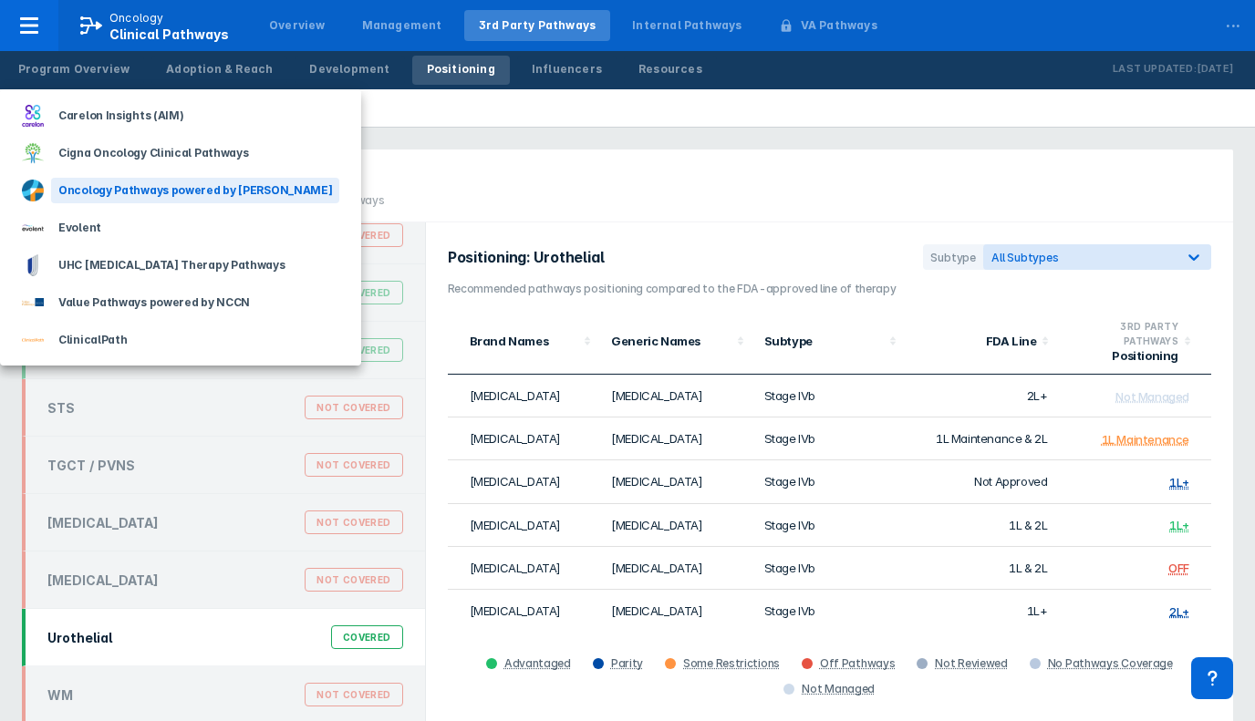
click at [117, 199] on div "Oncology Pathways powered by [PERSON_NAME]" at bounding box center [195, 191] width 288 height 26
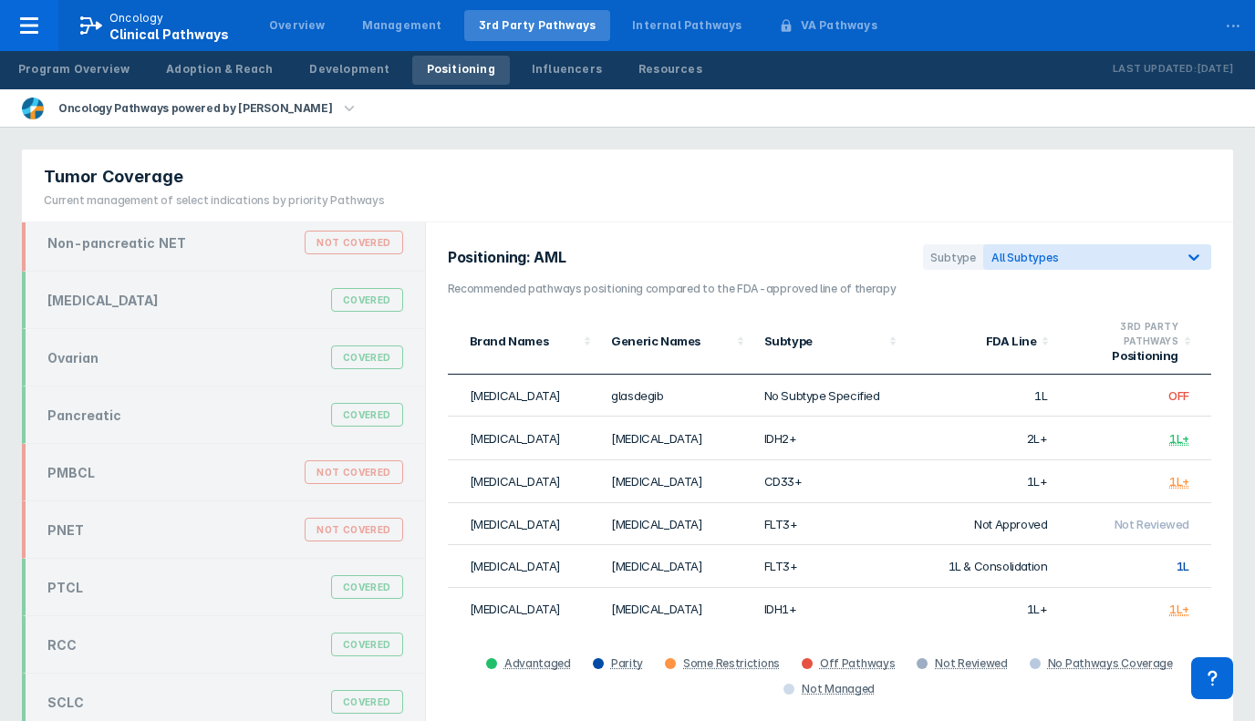
scroll to position [3132, 0]
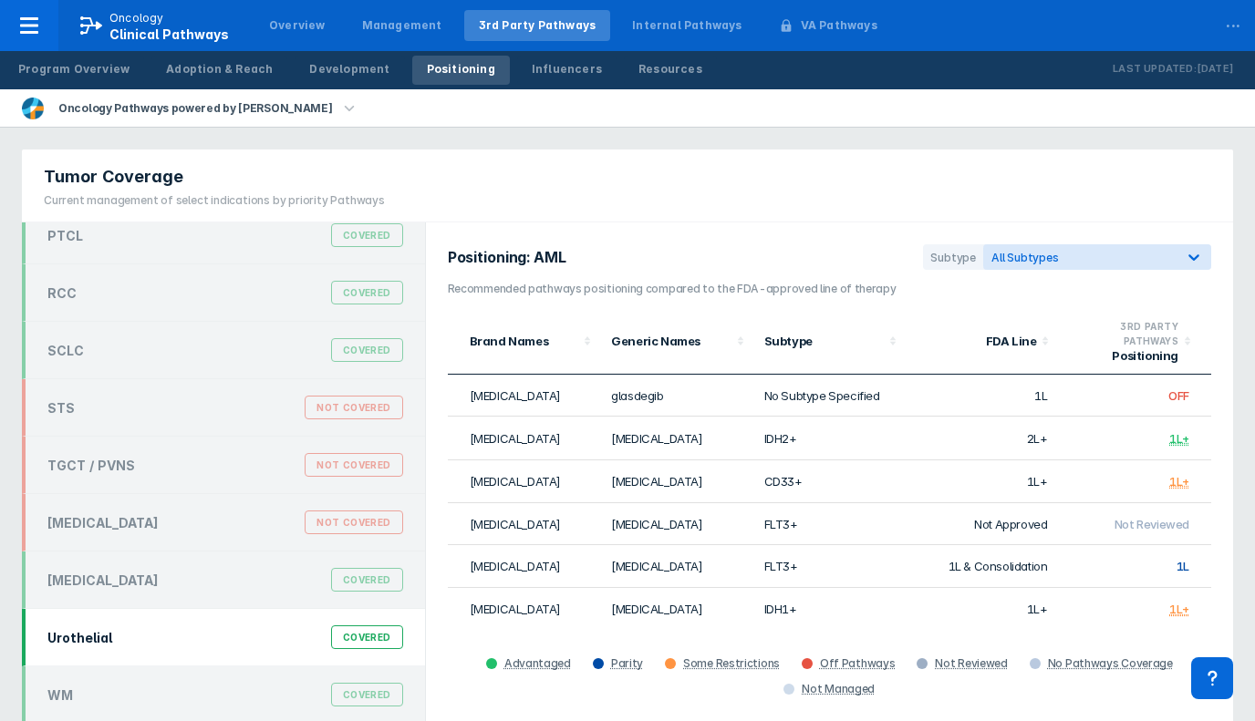
click at [121, 638] on div "Urothelial Covered" at bounding box center [225, 637] width 378 height 35
